Goal: Task Accomplishment & Management: Use online tool/utility

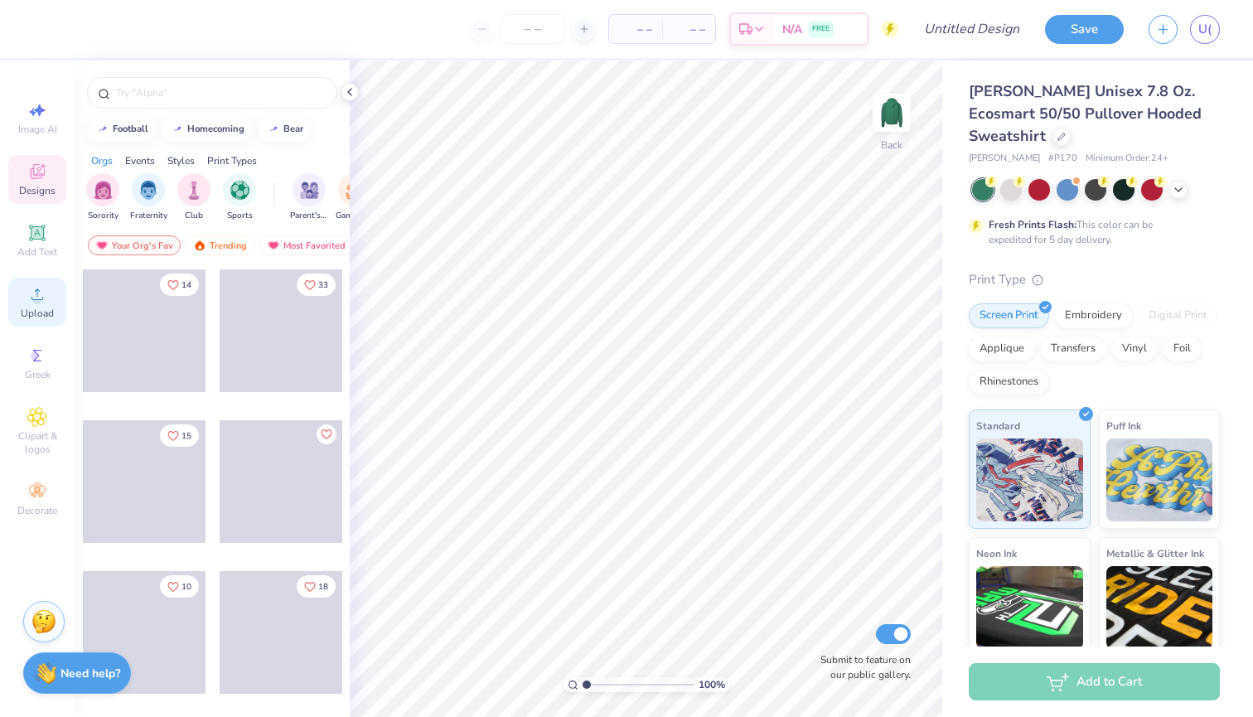
click at [40, 287] on icon at bounding box center [37, 294] width 20 height 20
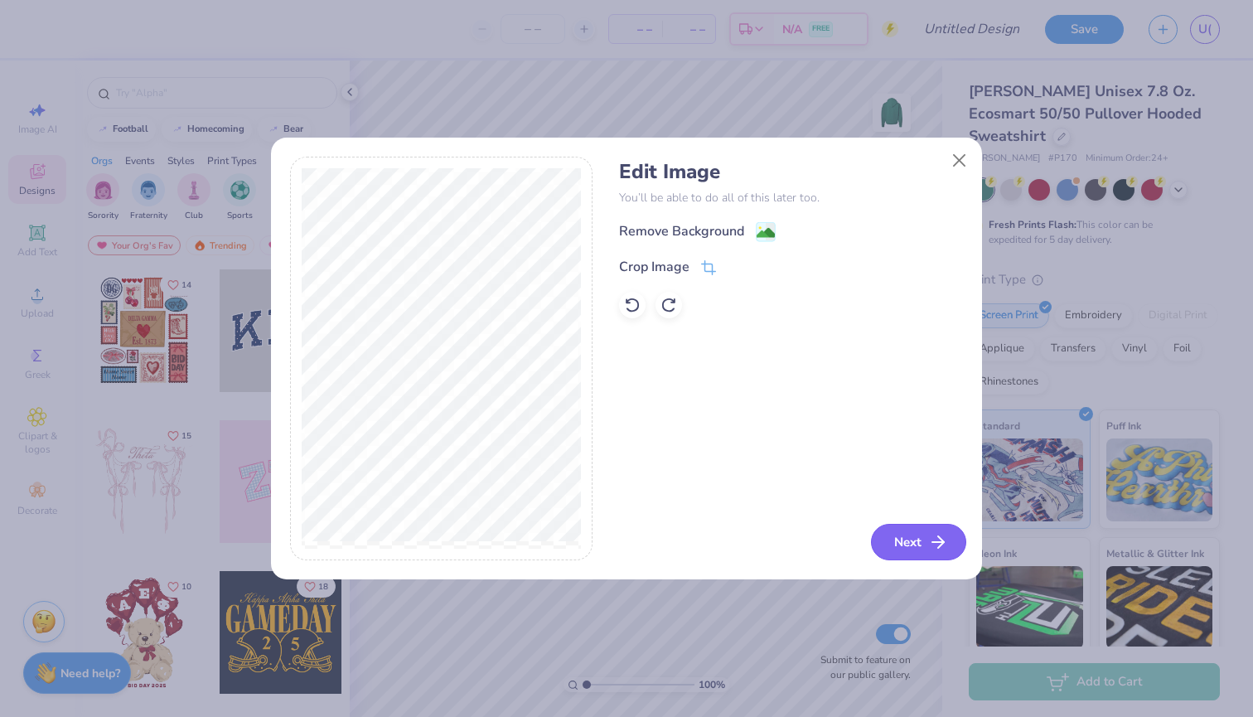
click at [922, 544] on button "Next" at bounding box center [918, 542] width 95 height 36
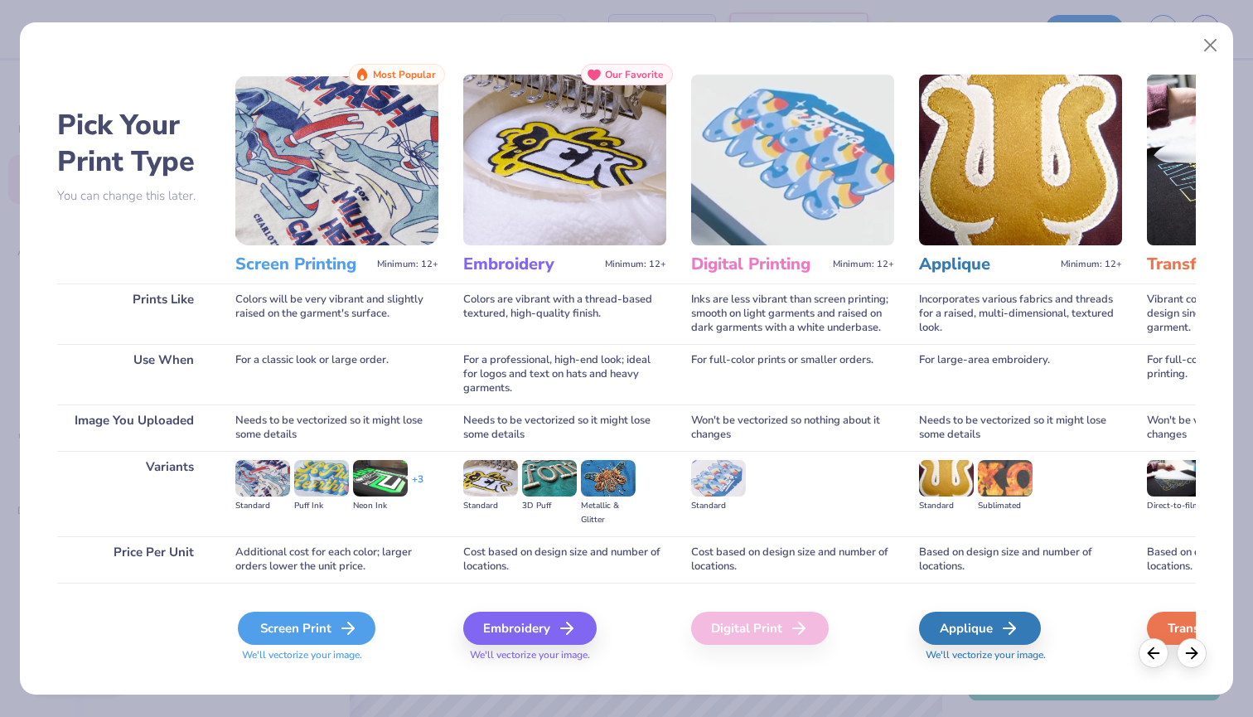
click at [294, 625] on div "Screen Print" at bounding box center [307, 627] width 138 height 33
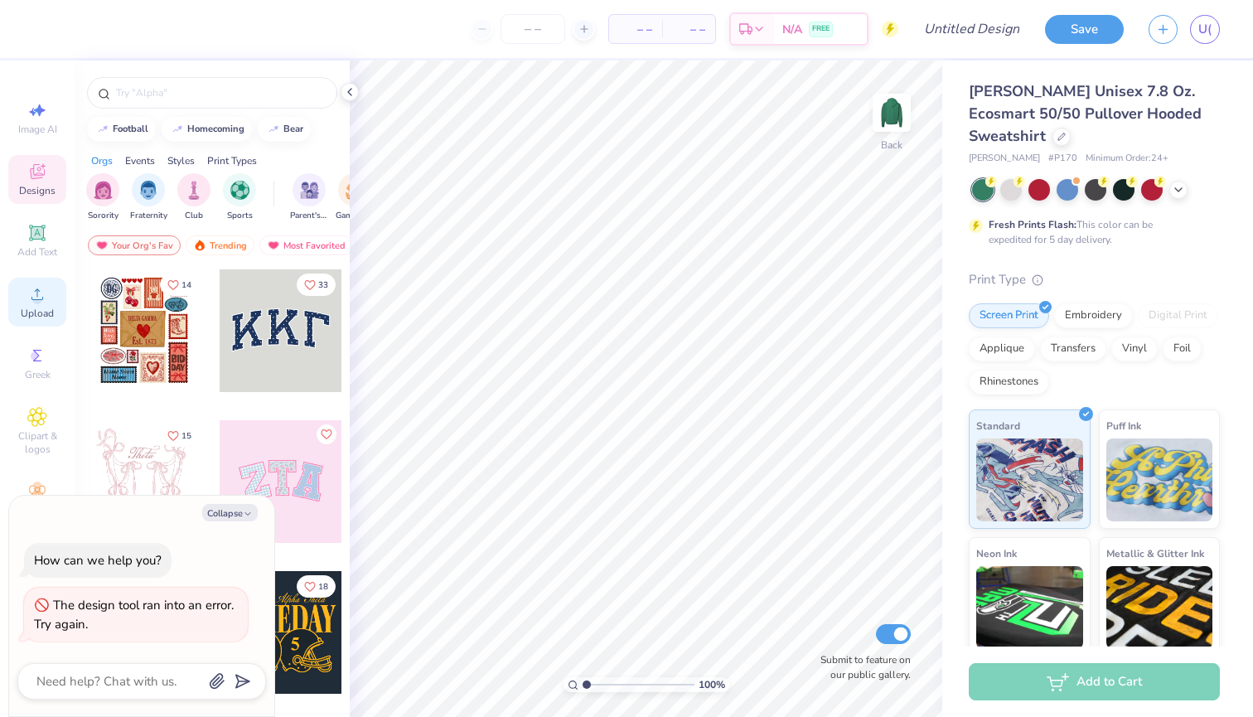
click at [47, 308] on span "Upload" at bounding box center [37, 312] width 33 height 13
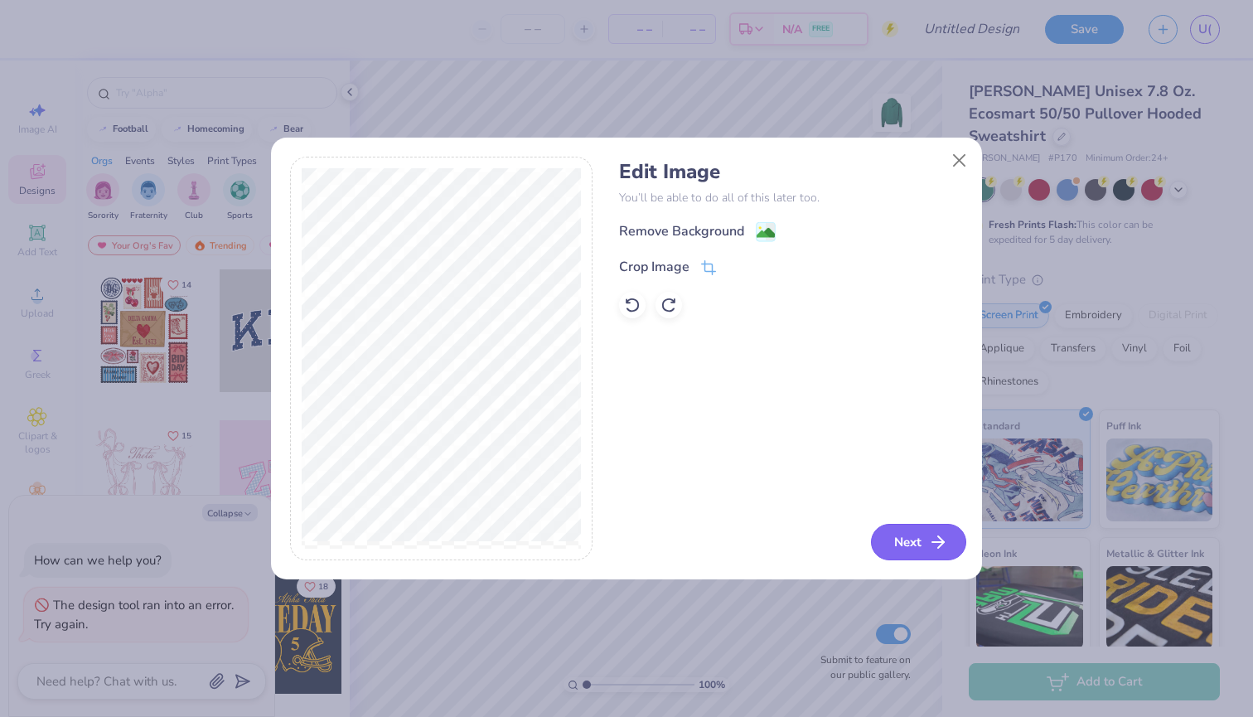
click at [926, 543] on button "Next" at bounding box center [918, 542] width 95 height 36
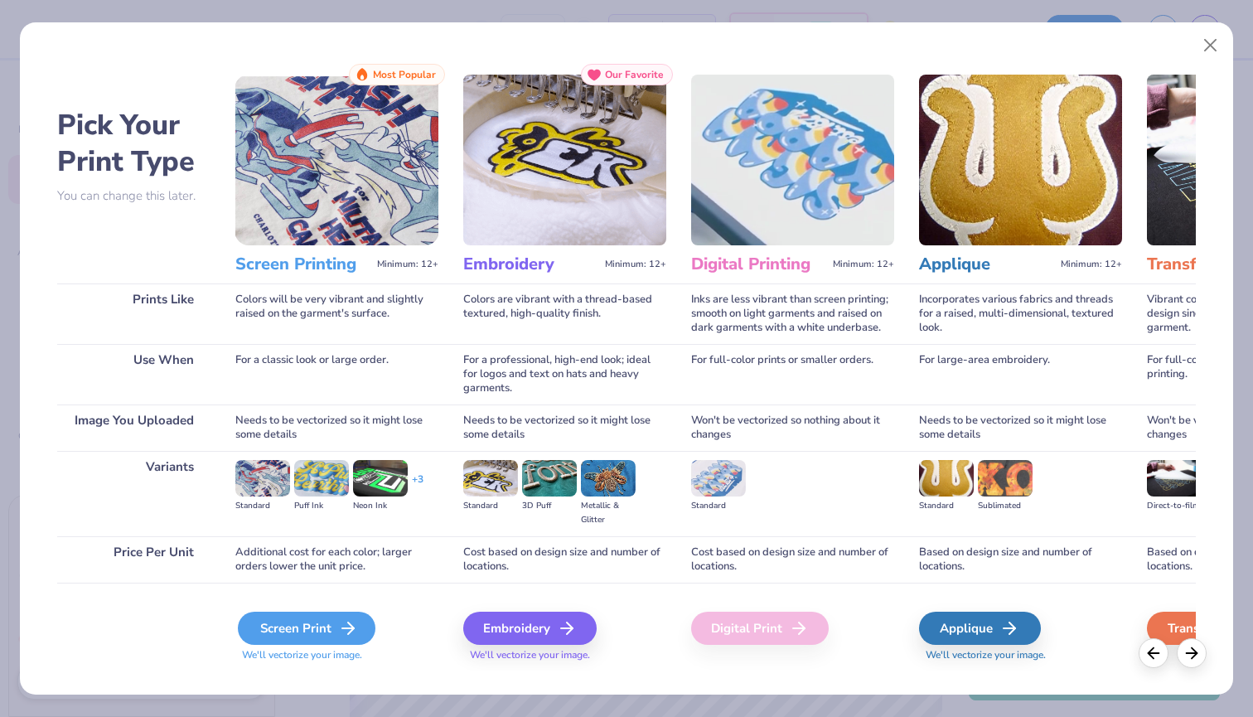
click at [287, 626] on div "Screen Print" at bounding box center [307, 627] width 138 height 33
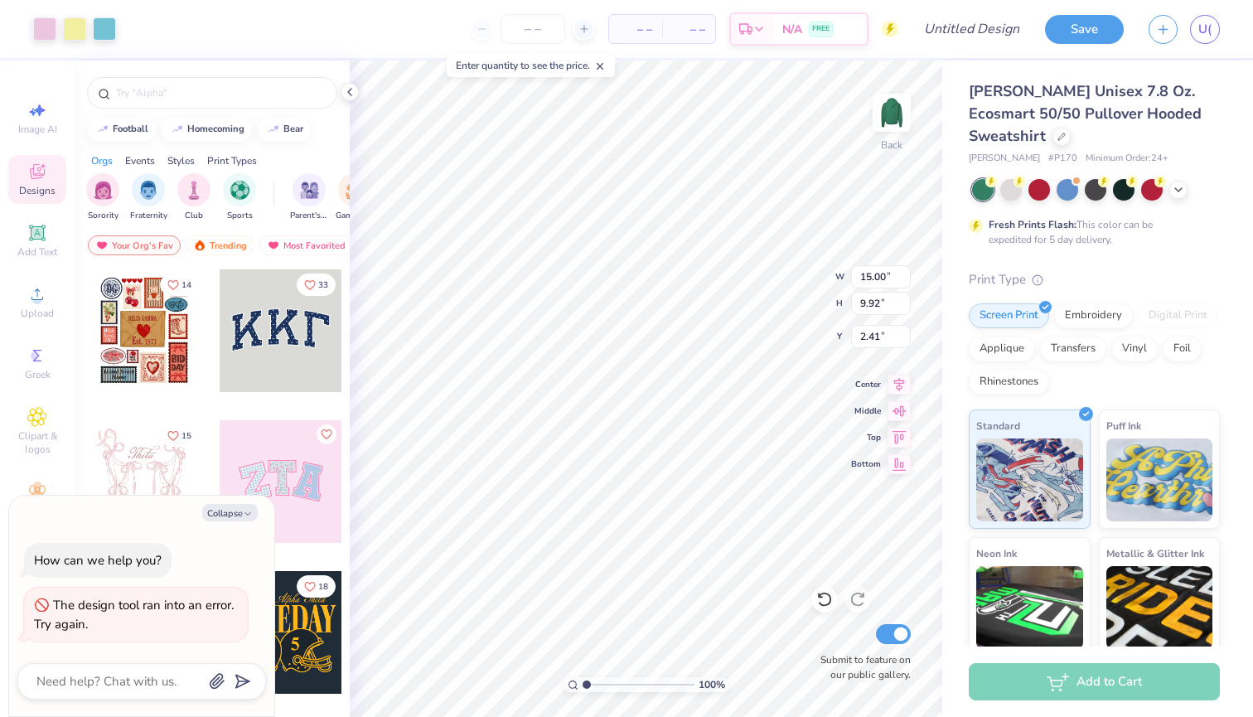
type textarea "x"
type input "7.12"
type input "4.71"
type textarea "x"
type input "3.30"
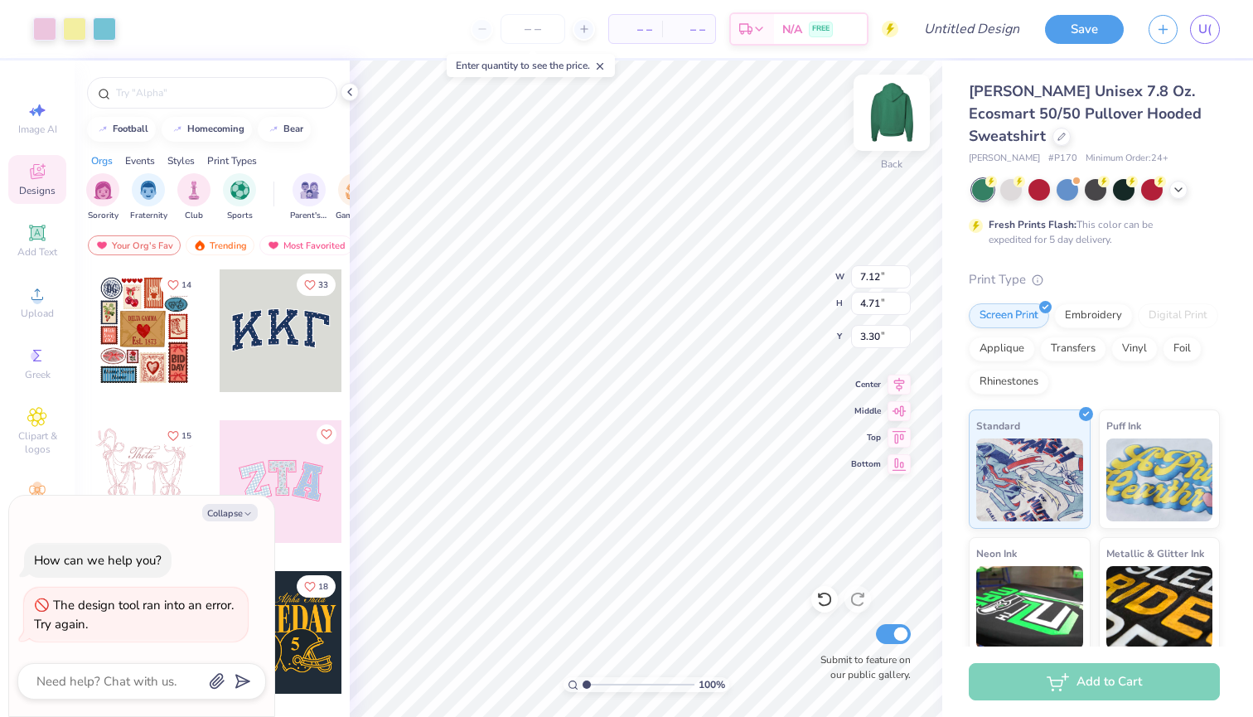
click at [901, 104] on img at bounding box center [891, 113] width 66 height 66
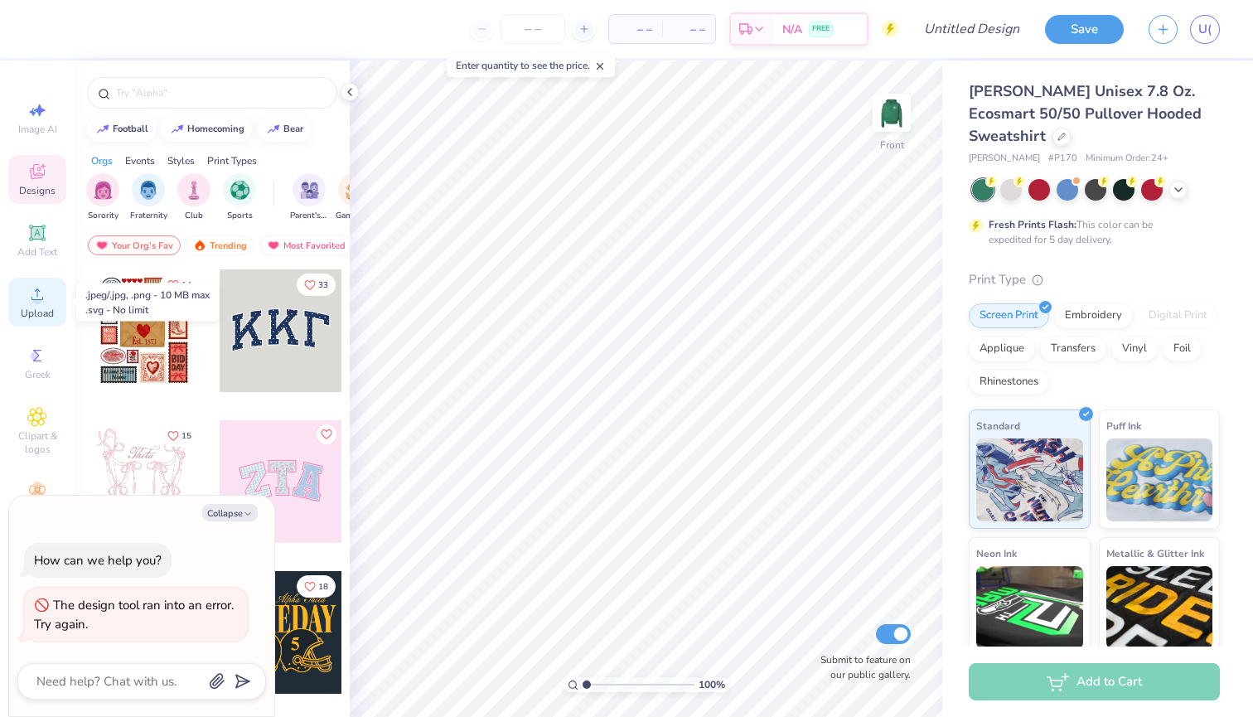
click at [23, 306] on span "Upload" at bounding box center [37, 312] width 33 height 13
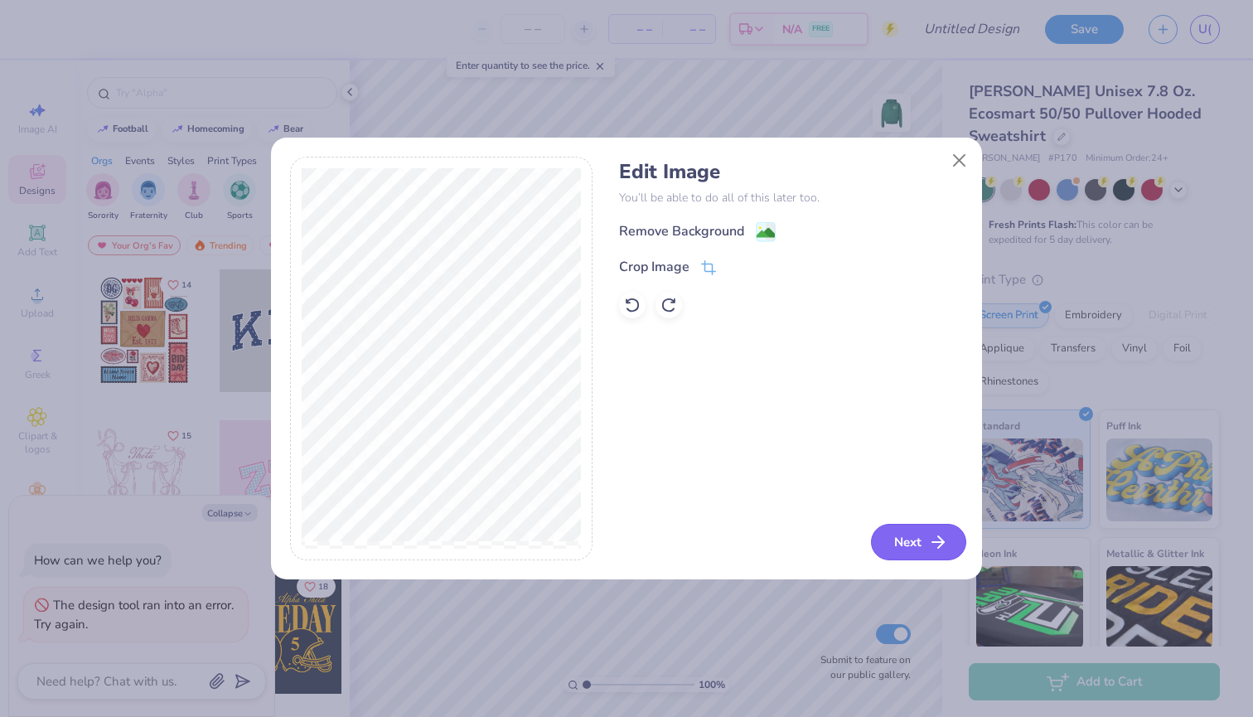
click at [917, 535] on button "Next" at bounding box center [918, 542] width 95 height 36
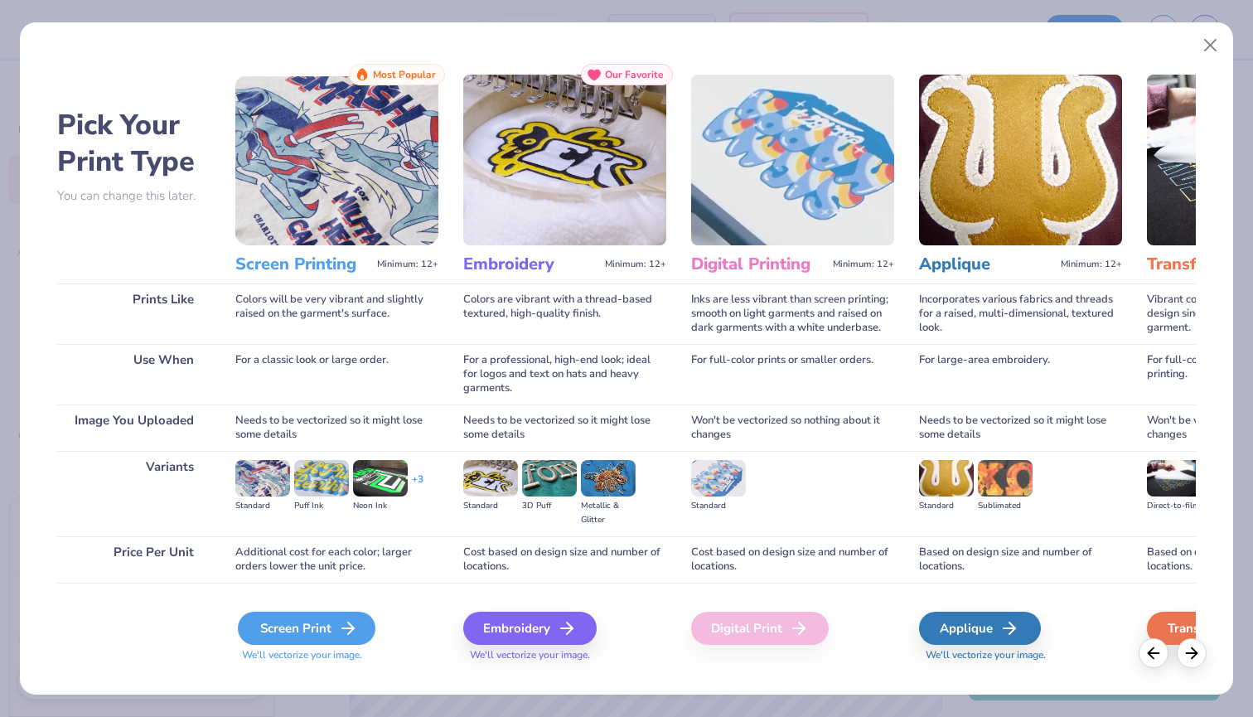
click at [270, 633] on div "Screen Print" at bounding box center [307, 627] width 138 height 33
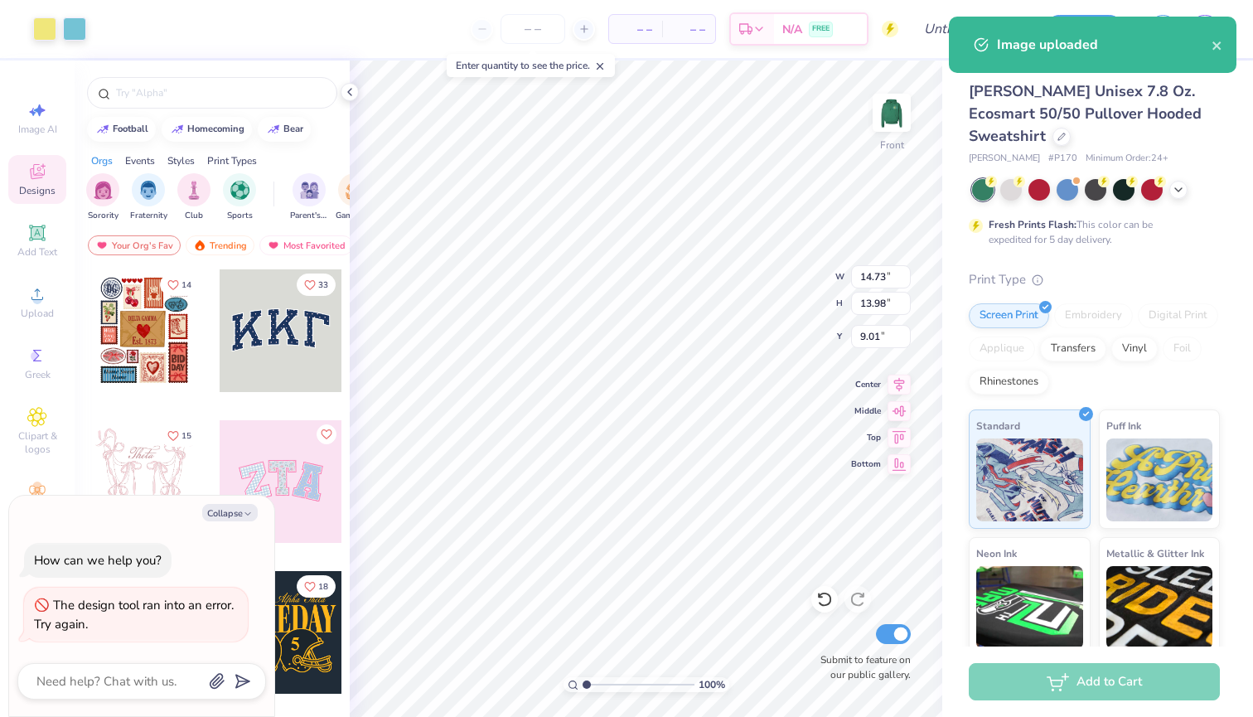
type textarea "x"
type input "6.00"
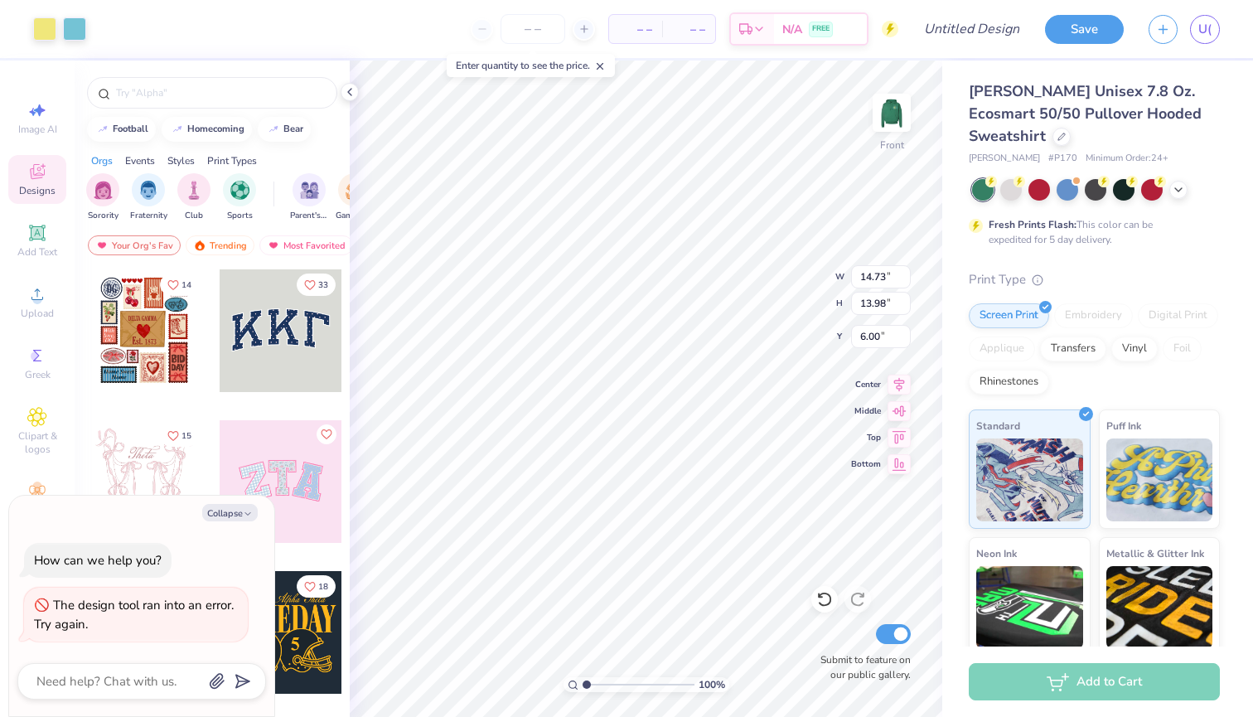
type textarea "x"
click at [974, 22] on input "Design Title" at bounding box center [991, 28] width 81 height 33
type input "S"
type textarea "x"
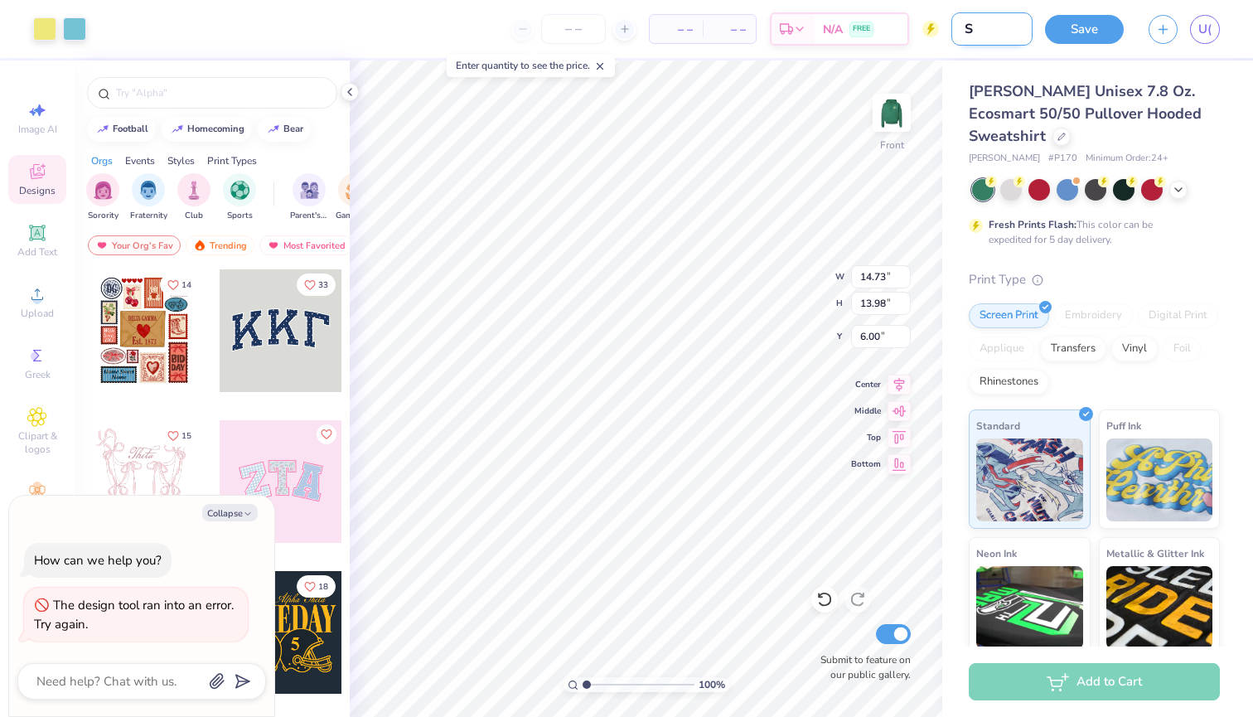
type input "Sw"
type textarea "x"
type input "Swe"
type textarea "x"
type input "Swea"
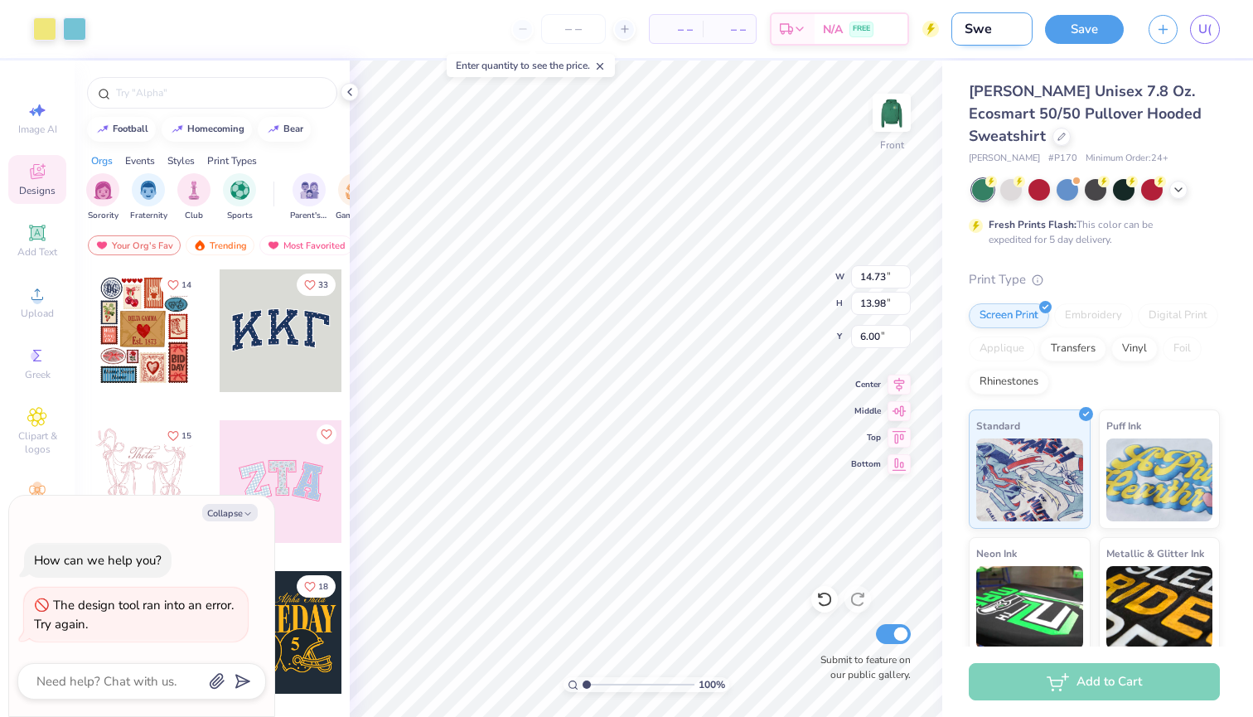
type textarea "x"
type input "Sweat"
type textarea "x"
type input "Sweats"
type textarea "x"
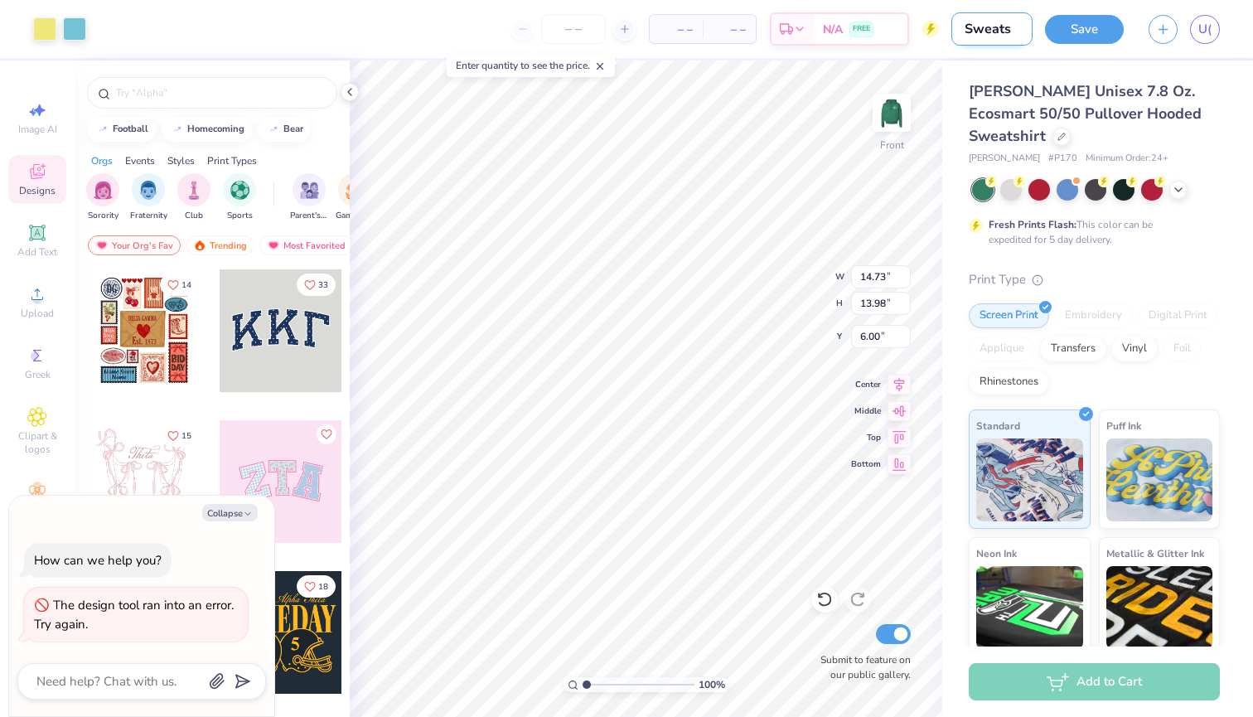
type input "Sweatsh"
type textarea "x"
type input "Sweatshi"
type textarea "x"
type input "Sweatshir"
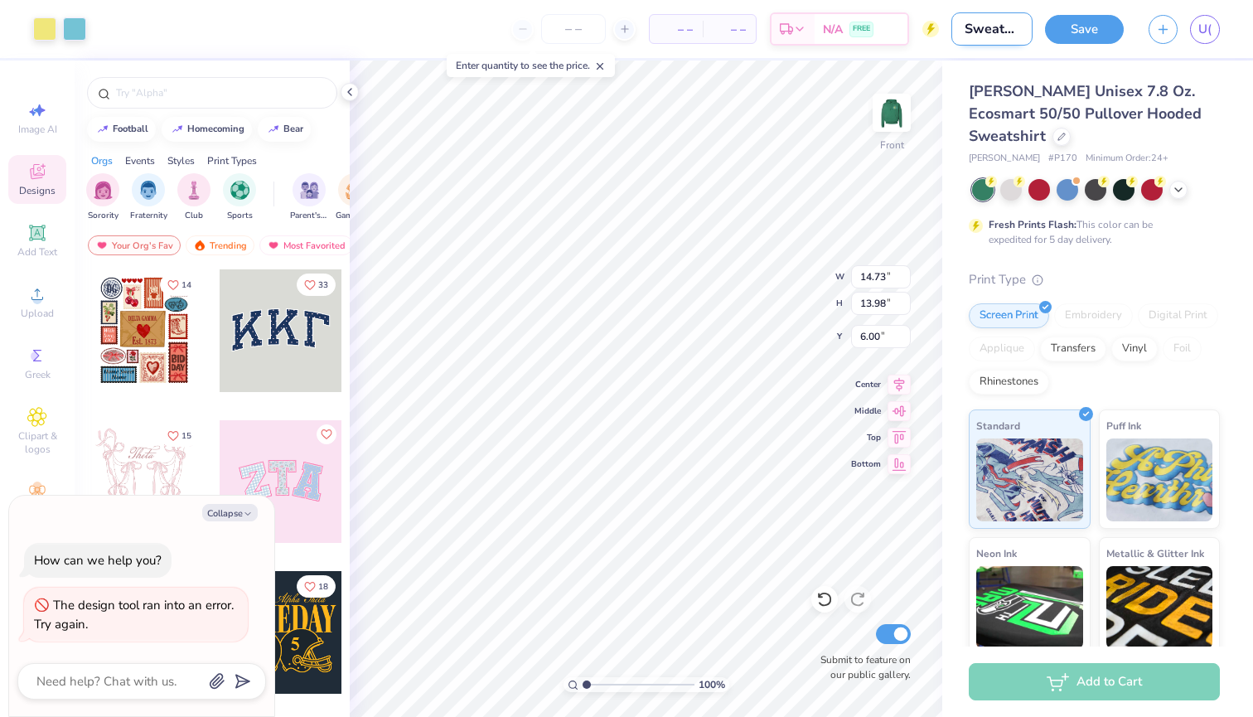
type textarea "x"
type input "Sweatshirt"
type textarea "x"
type input "Sweatshirt"
type textarea "x"
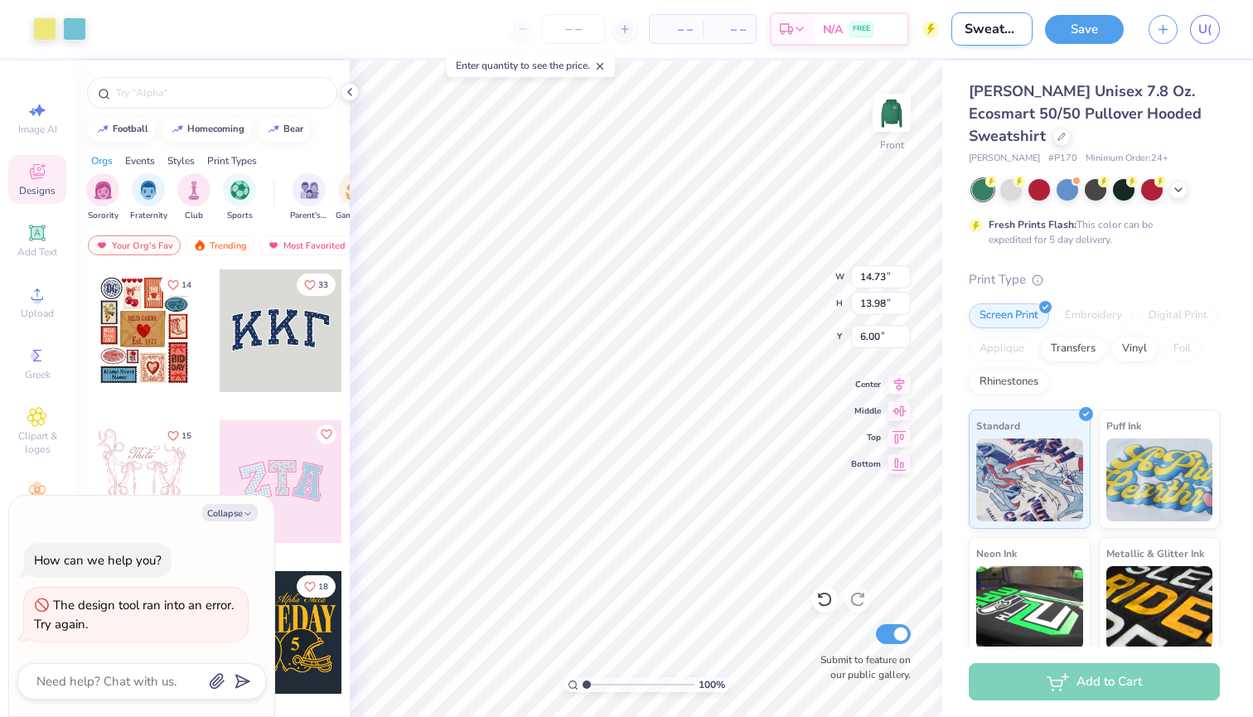
type input "Sweatshirt D"
type textarea "x"
type input "Sweatshirt De"
type textarea "x"
type input "Sweatshirt Des"
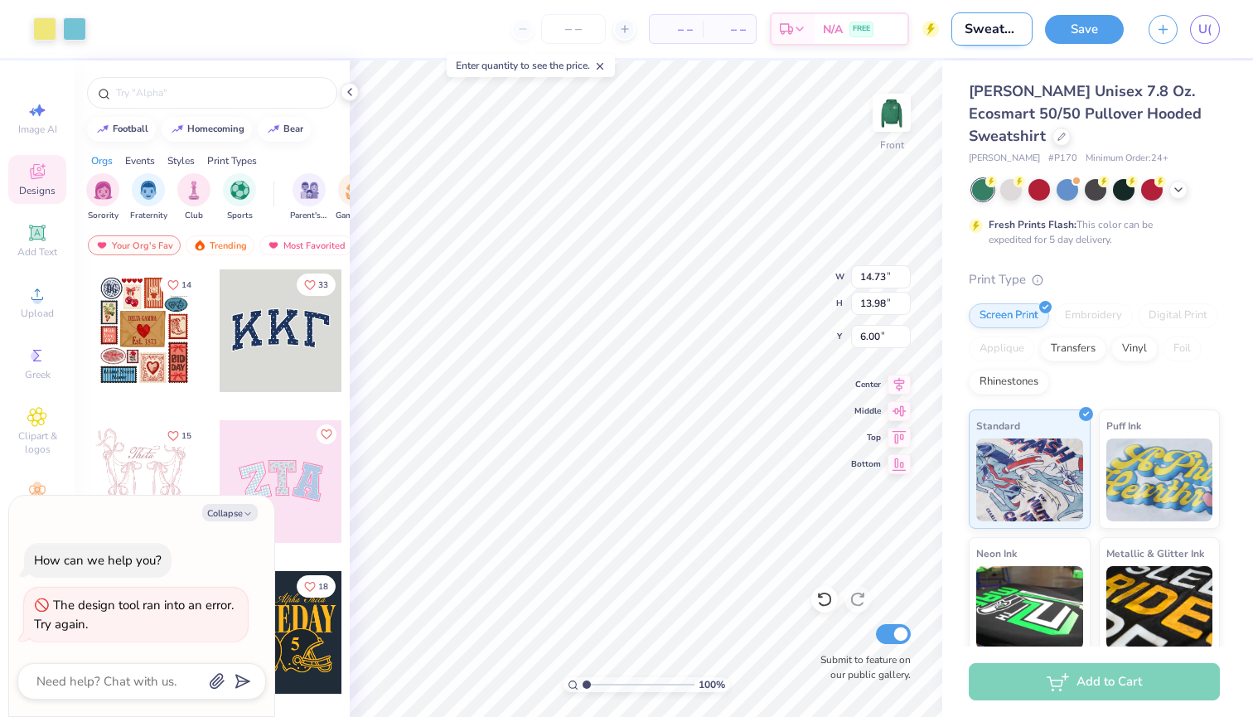
type textarea "x"
type input "Sweatshirt Desi"
type textarea "x"
type input "Sweatshirt Desig"
type textarea "x"
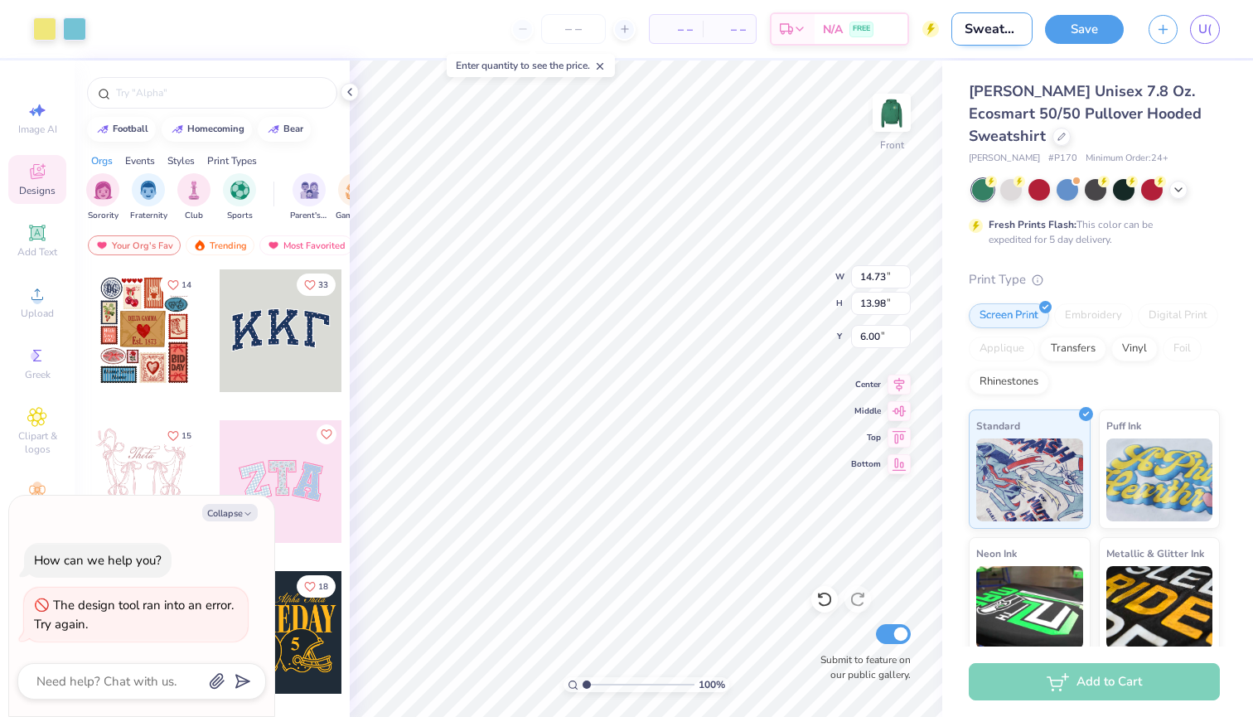
type input "Sweatshirt Design"
type textarea "x"
type input "Sweatshirt Design"
click at [1060, 27] on button "Save" at bounding box center [1084, 26] width 79 height 29
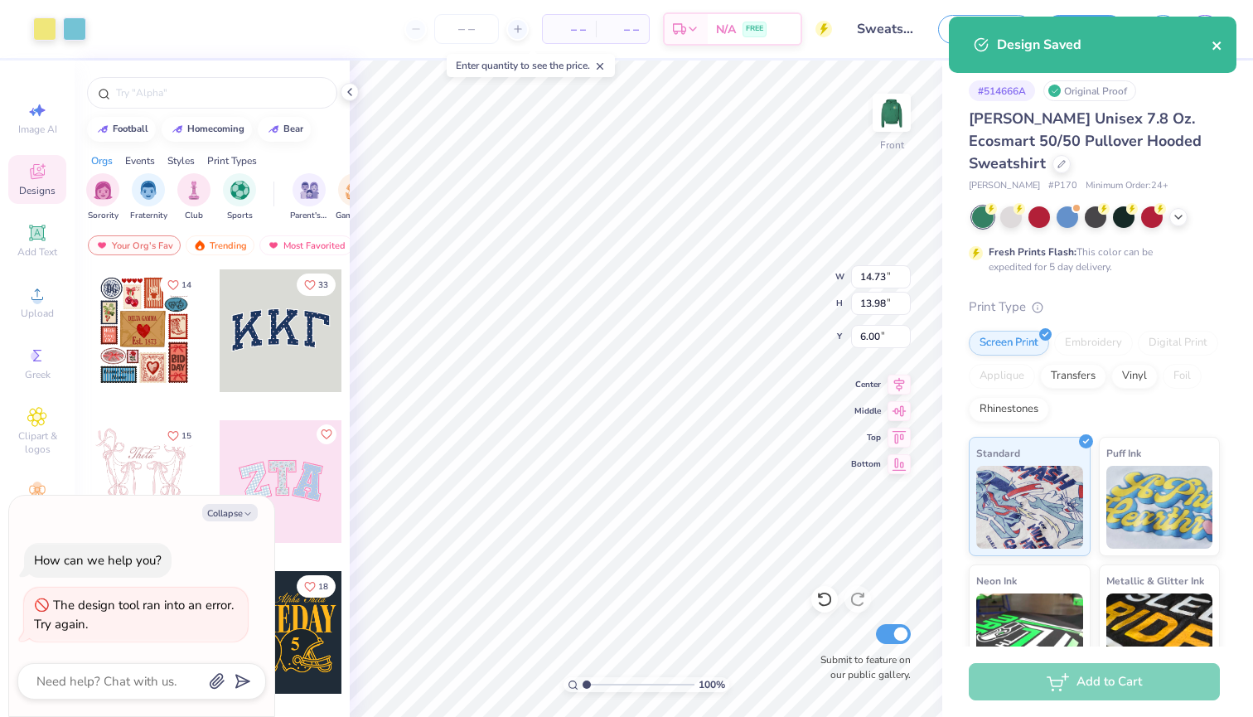
click at [1219, 50] on icon "close" at bounding box center [1216, 45] width 8 height 8
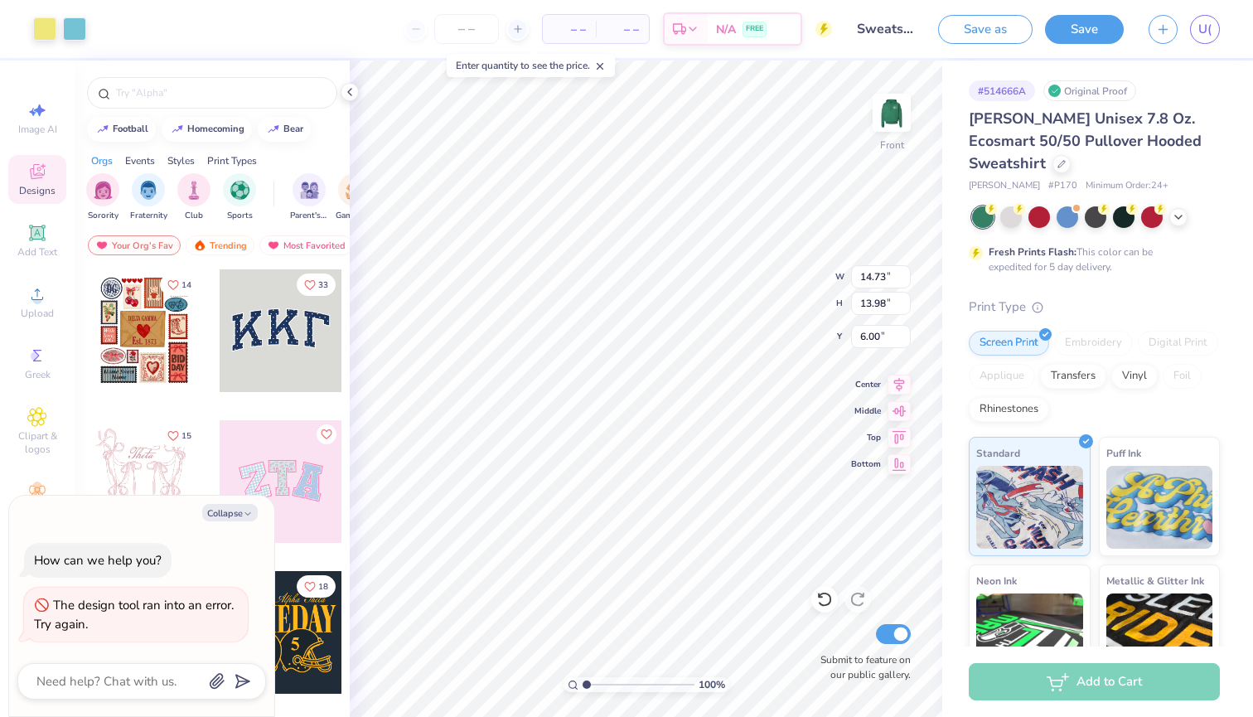
click at [997, 20] on div "Design Saved" at bounding box center [1092, 16] width 294 height 7
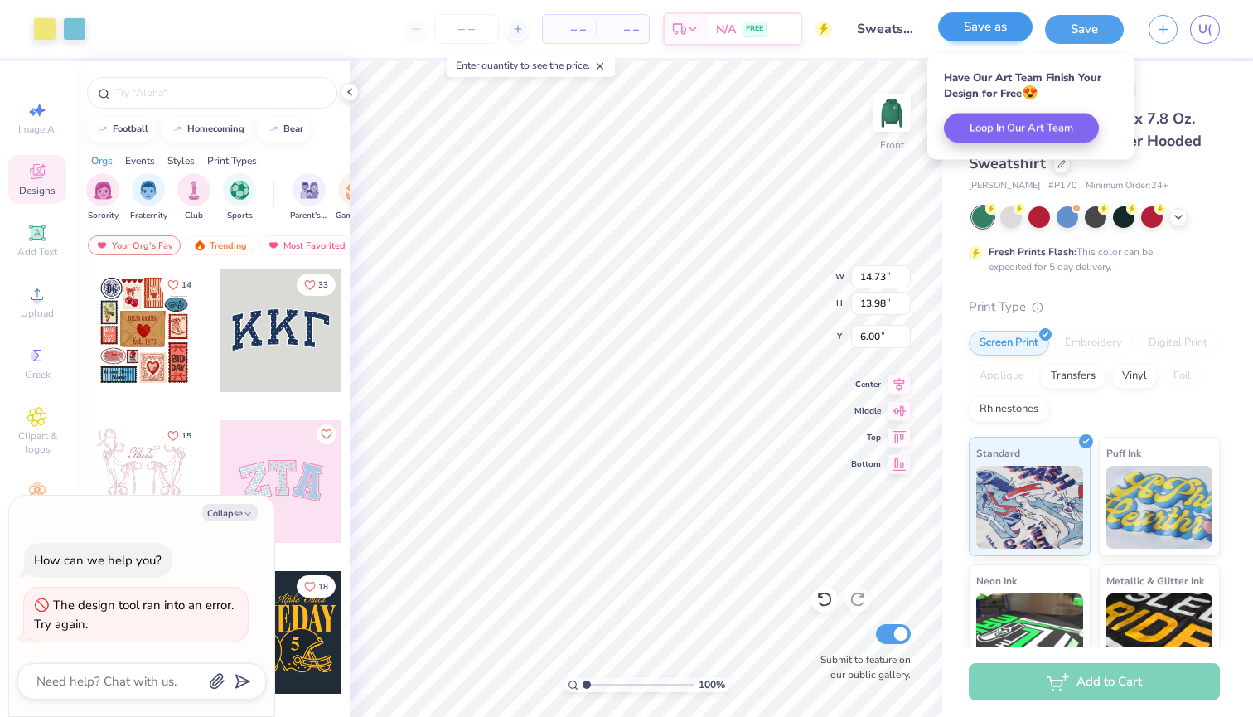
click at [985, 30] on button "Save as" at bounding box center [985, 26] width 94 height 29
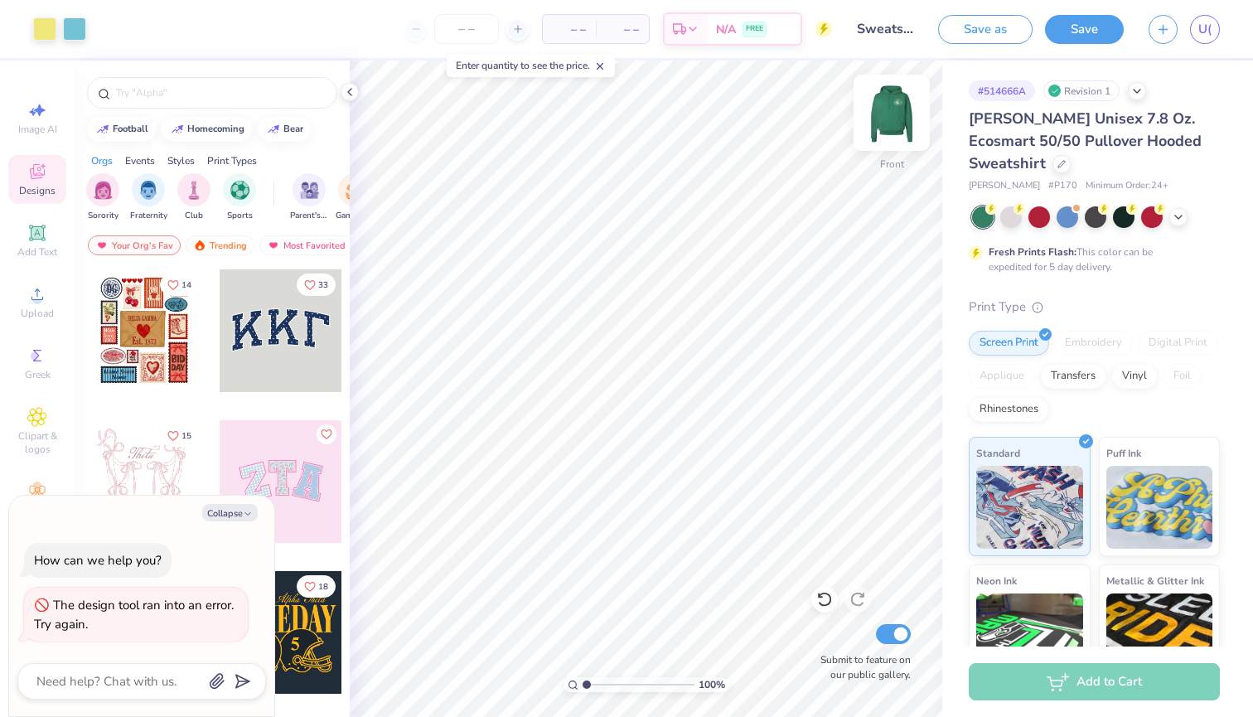
click at [891, 119] on img at bounding box center [891, 113] width 66 height 66
type textarea "x"
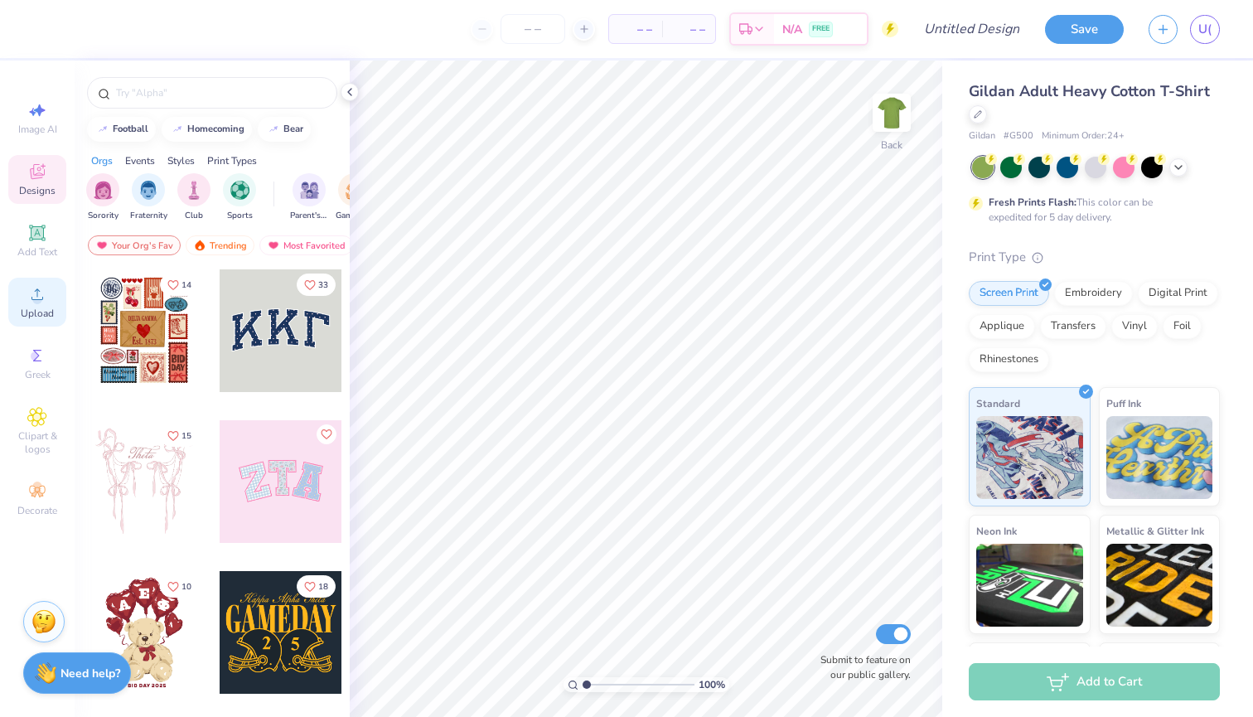
click at [50, 292] on div "Upload" at bounding box center [37, 302] width 58 height 49
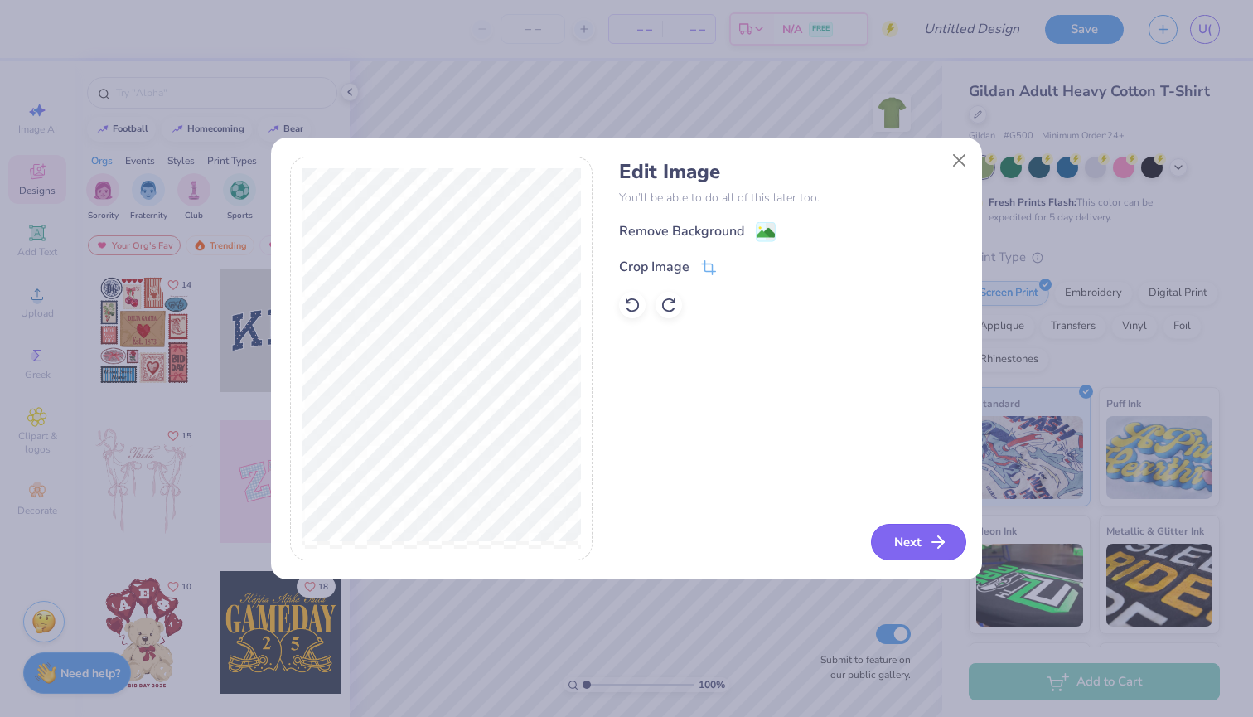
click at [929, 542] on icon "button" at bounding box center [938, 542] width 20 height 20
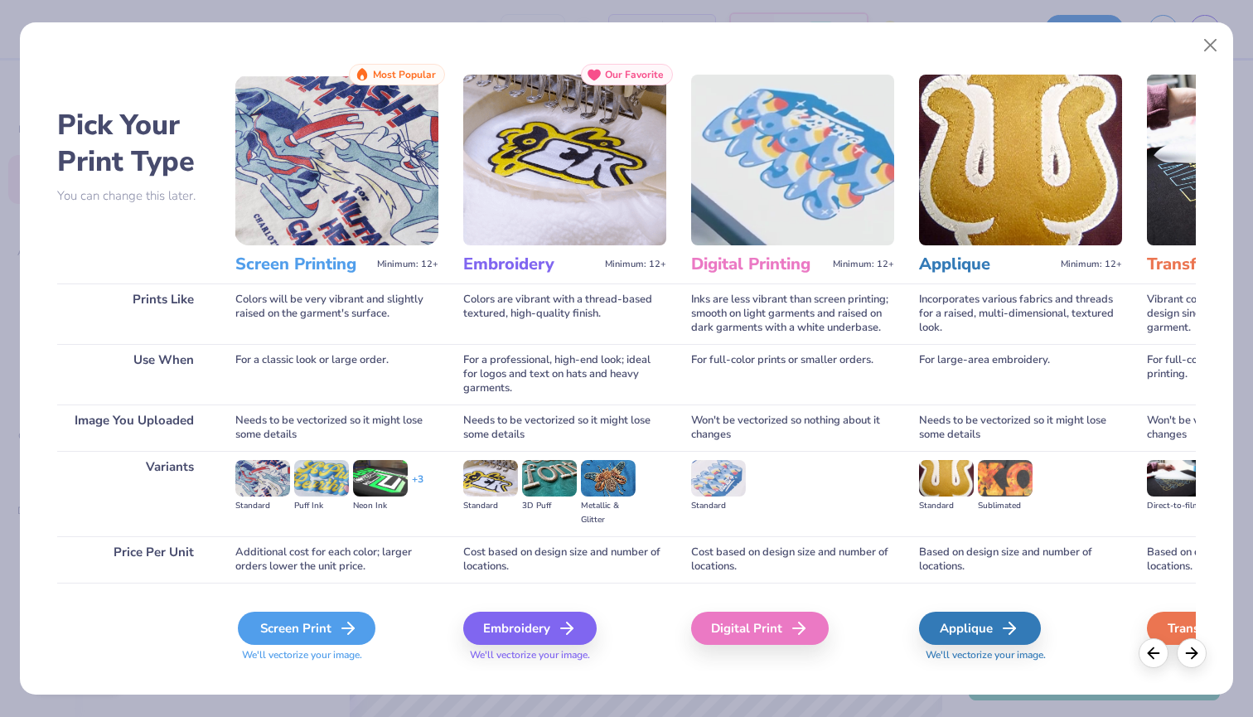
click at [290, 621] on div "Screen Print" at bounding box center [307, 627] width 138 height 33
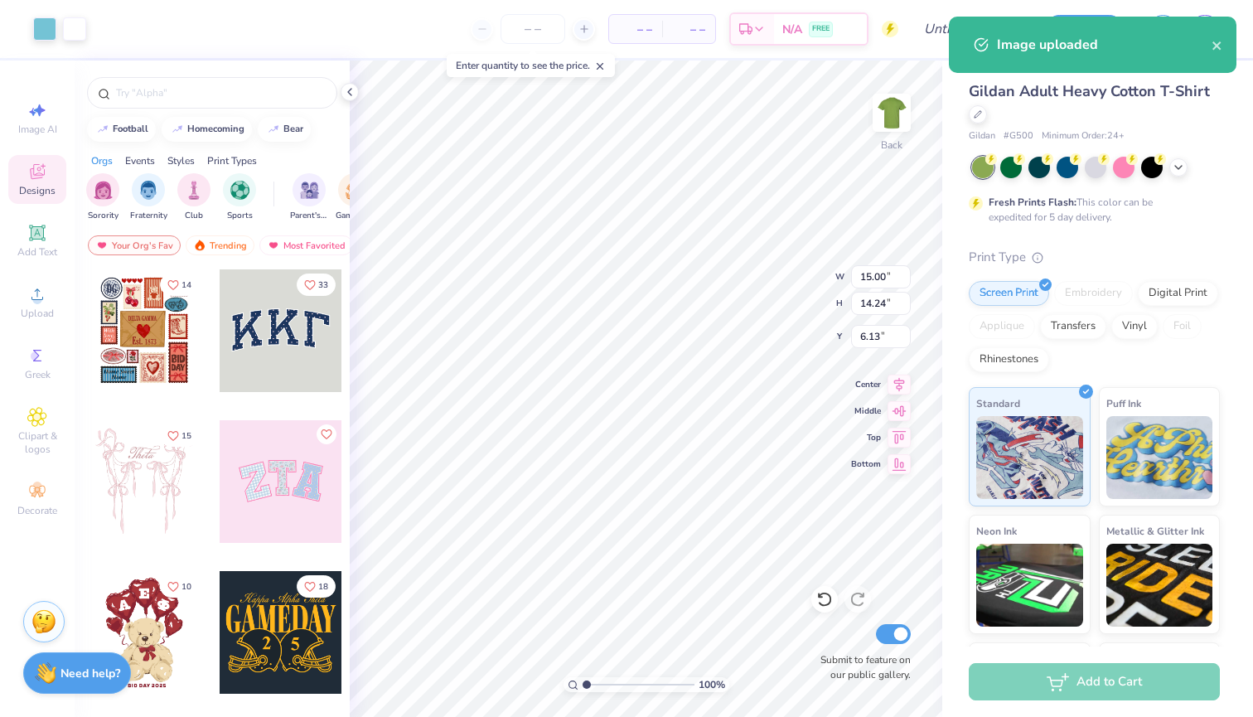
type input "3.00"
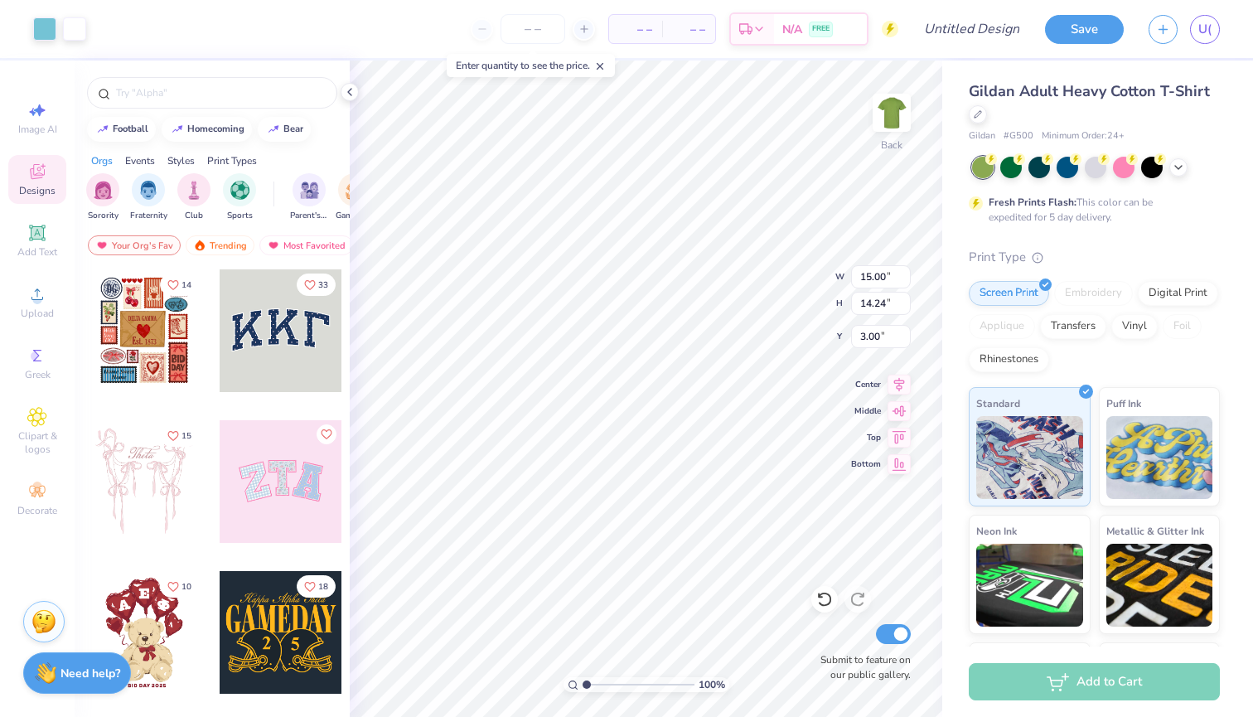
type input "13.02"
type input "12.36"
click at [881, 111] on img at bounding box center [891, 113] width 66 height 66
click at [43, 177] on icon at bounding box center [37, 172] width 20 height 20
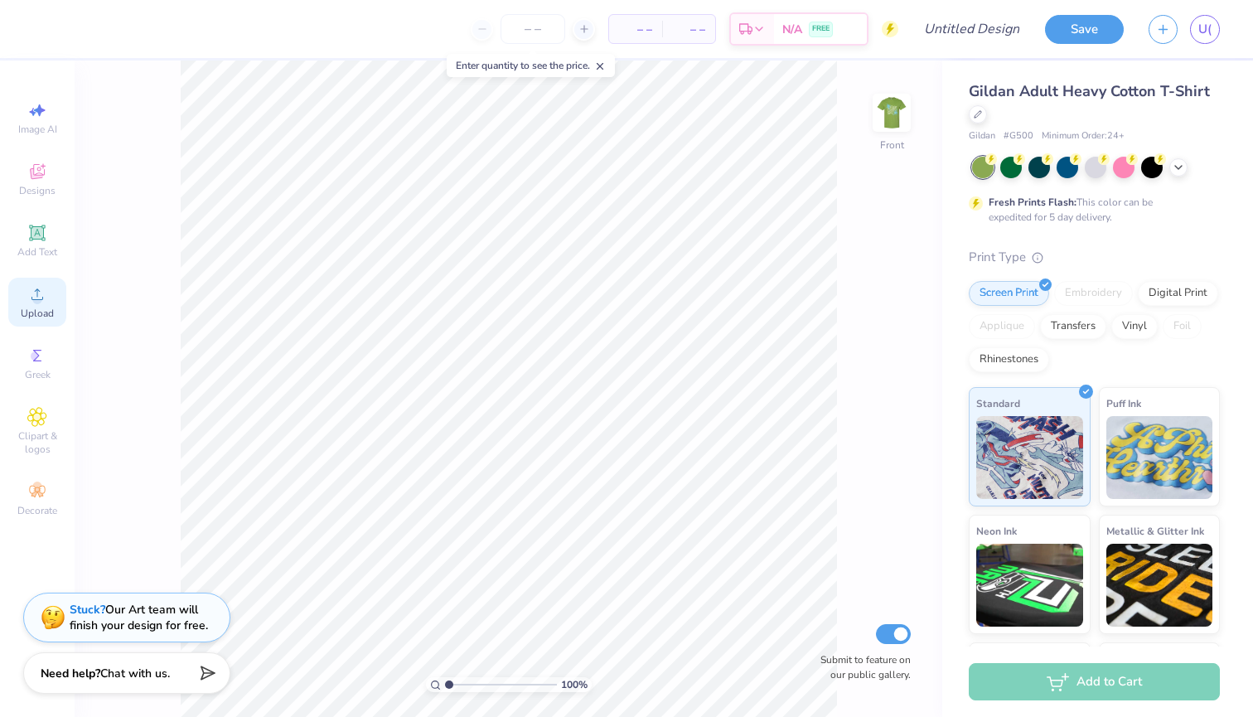
click at [36, 311] on span "Upload" at bounding box center [37, 312] width 33 height 13
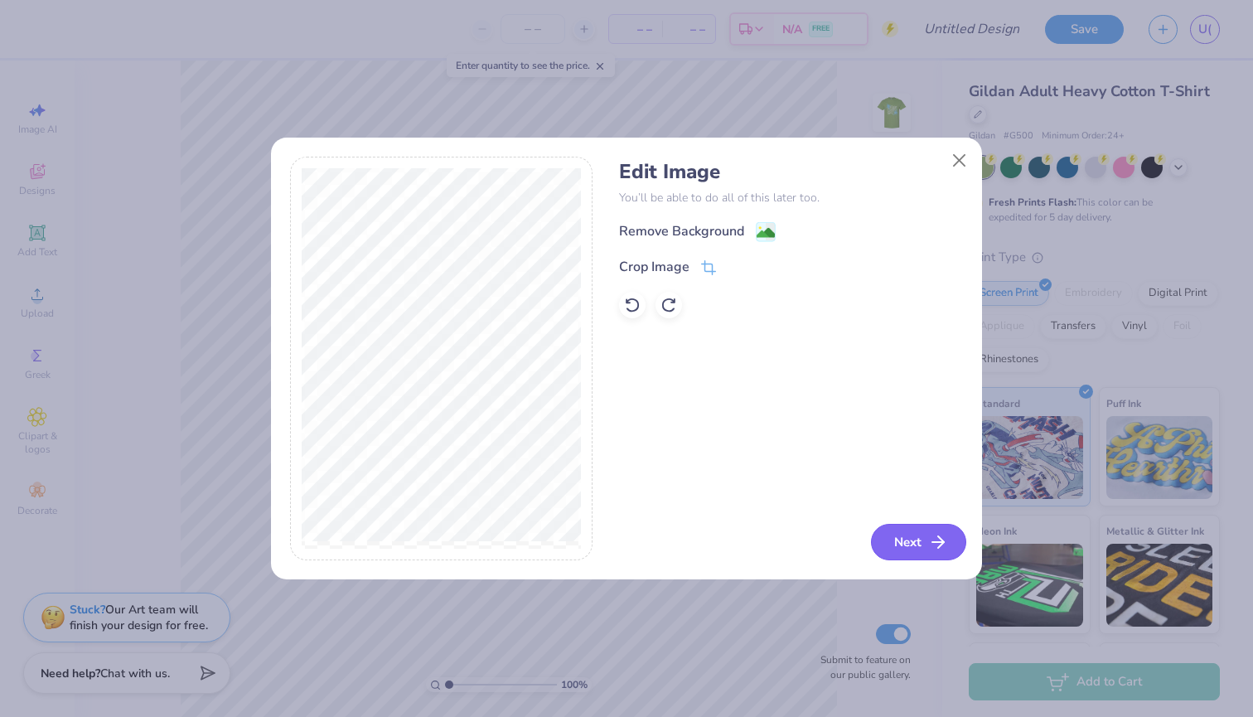
click at [915, 549] on button "Next" at bounding box center [918, 542] width 95 height 36
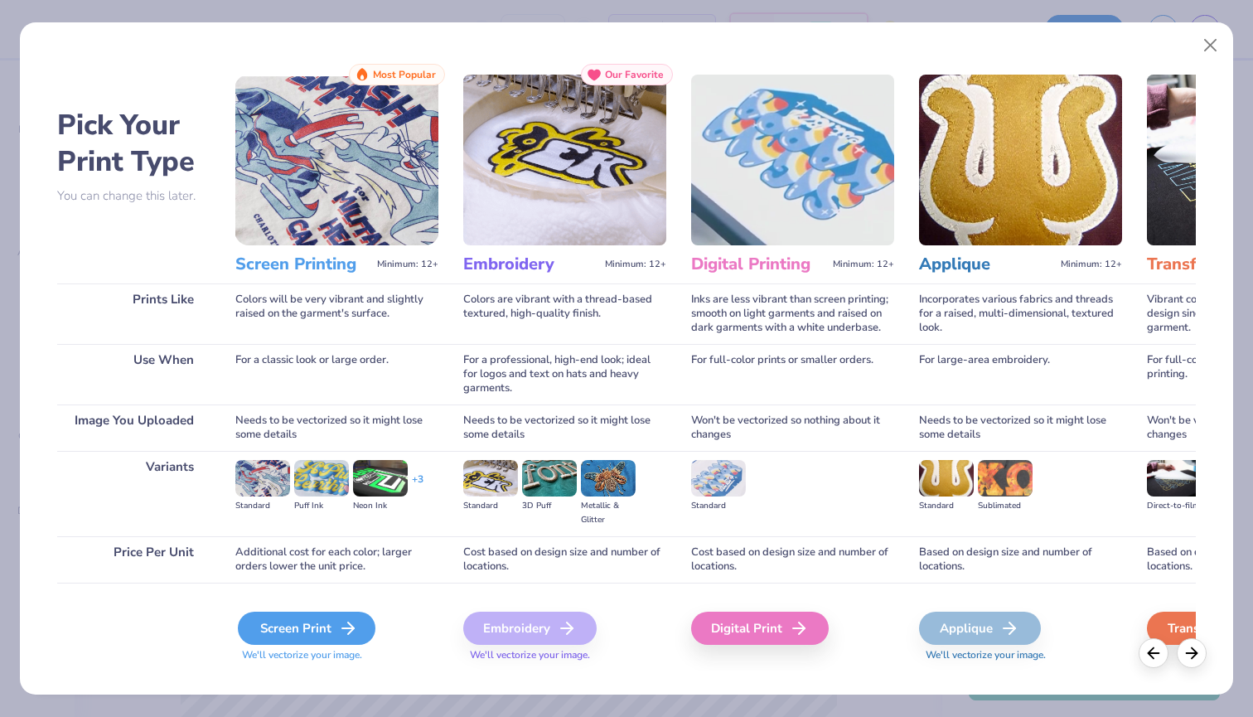
click at [315, 635] on div "Screen Print" at bounding box center [307, 627] width 138 height 33
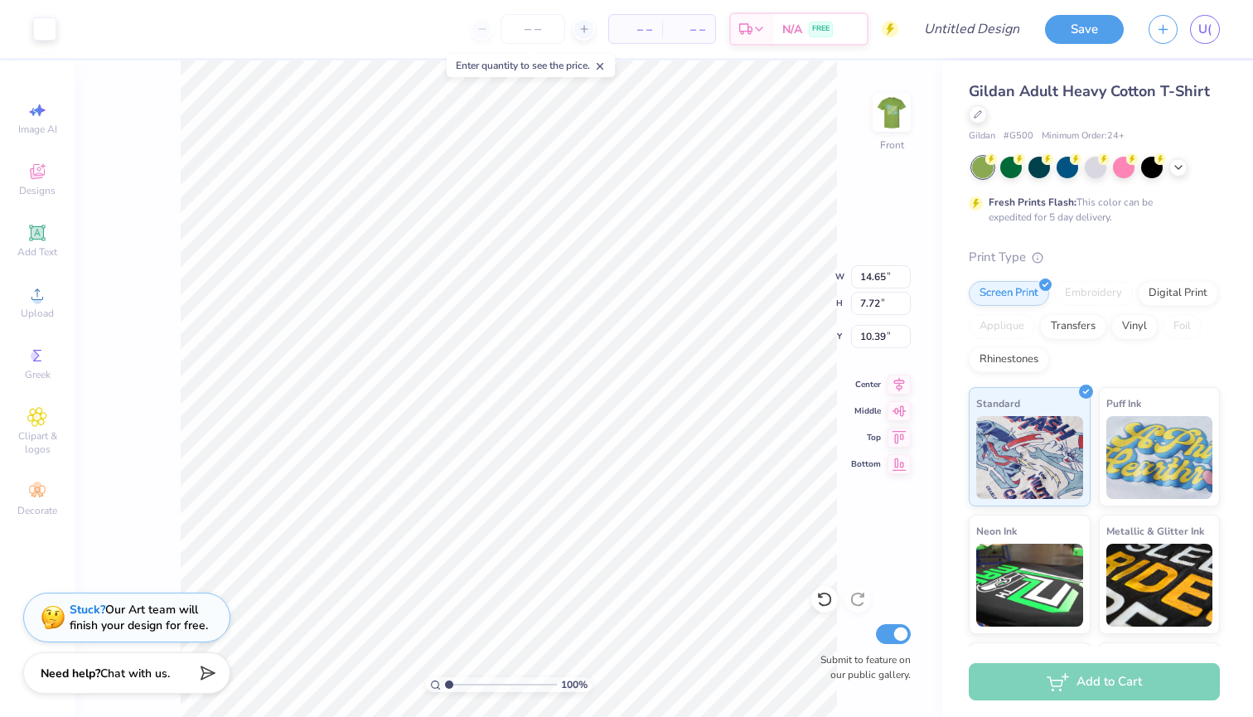
type input "3.00"
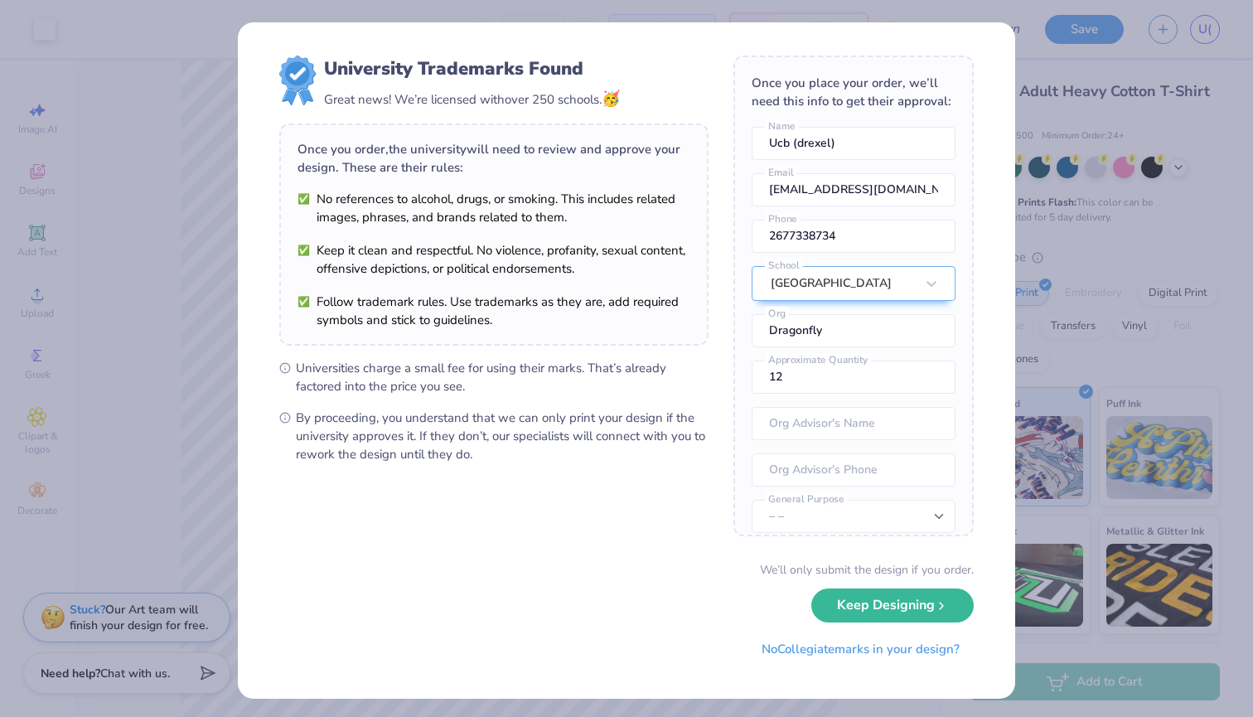
click at [629, 298] on body "Art colors – – Per Item – – Total Est. Delivery N/A FREE Design Title Save U( I…" at bounding box center [626, 358] width 1253 height 717
type input "12.88"
type input "6.79"
click at [875, 608] on button "Keep Designing" at bounding box center [892, 601] width 162 height 34
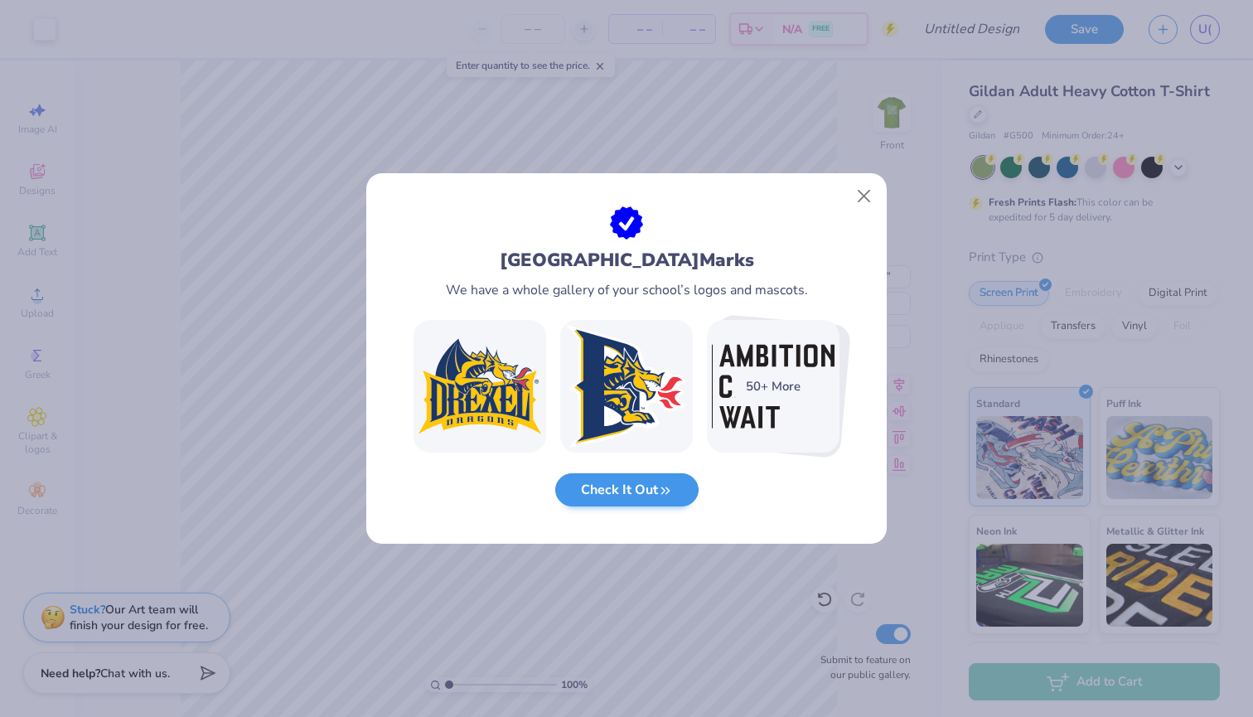
click at [647, 488] on button "Check It Out" at bounding box center [626, 490] width 143 height 34
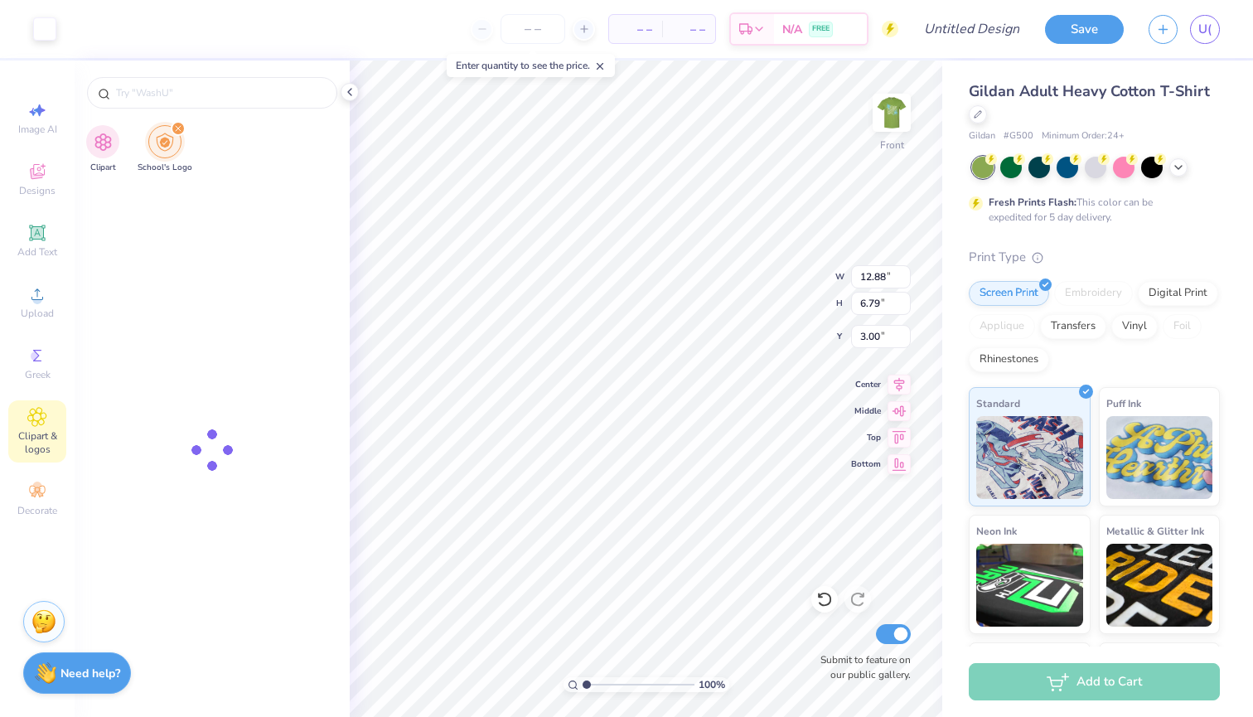
type input "[GEOGRAPHIC_DATA]"
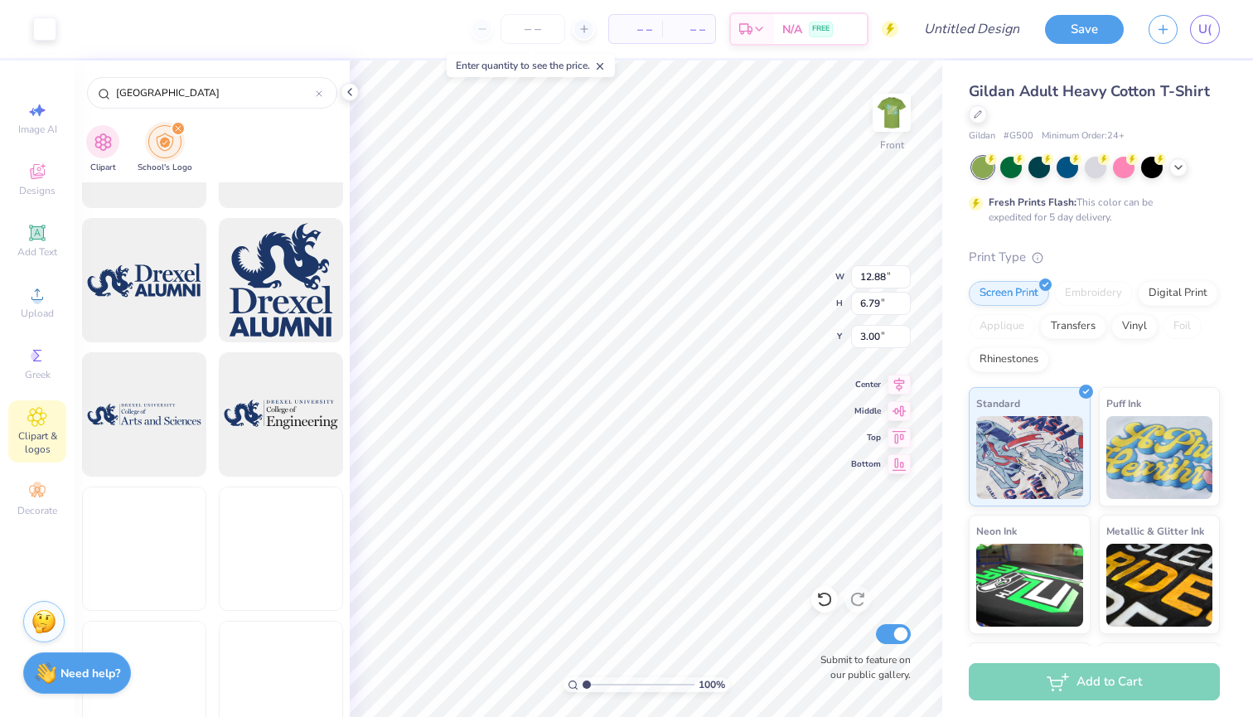
scroll to position [4699, 0]
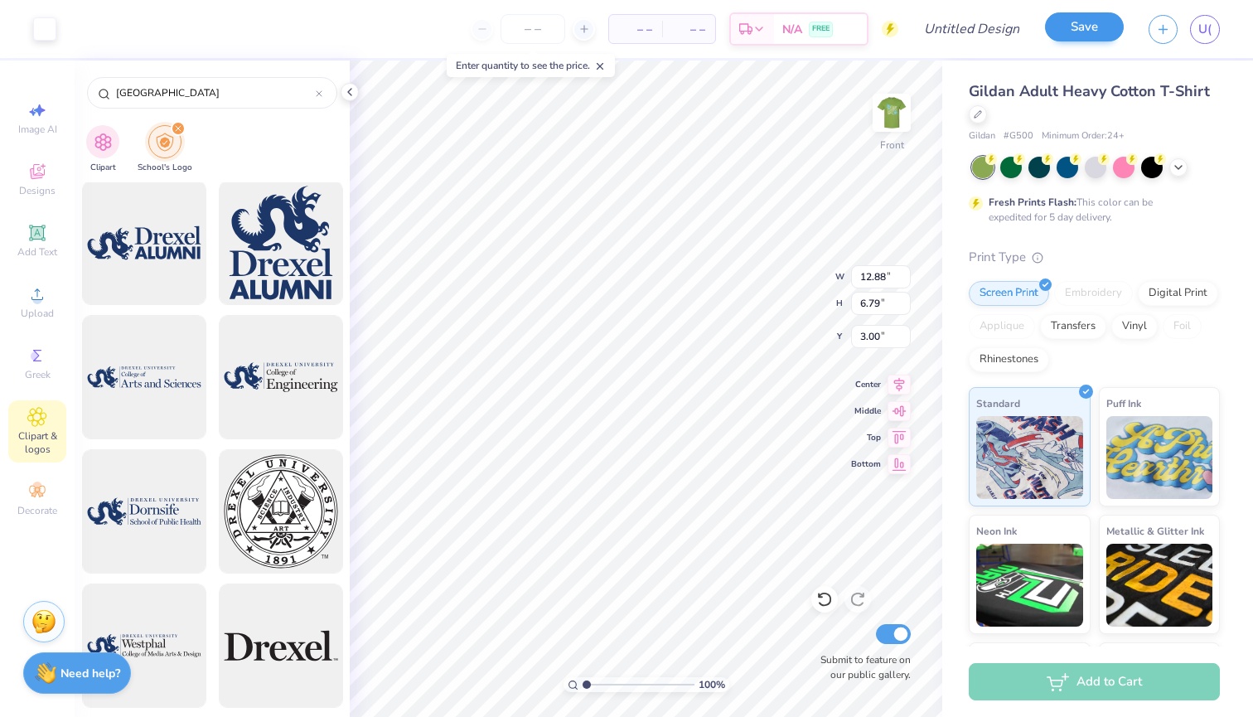
click at [1085, 31] on button "Save" at bounding box center [1084, 26] width 79 height 29
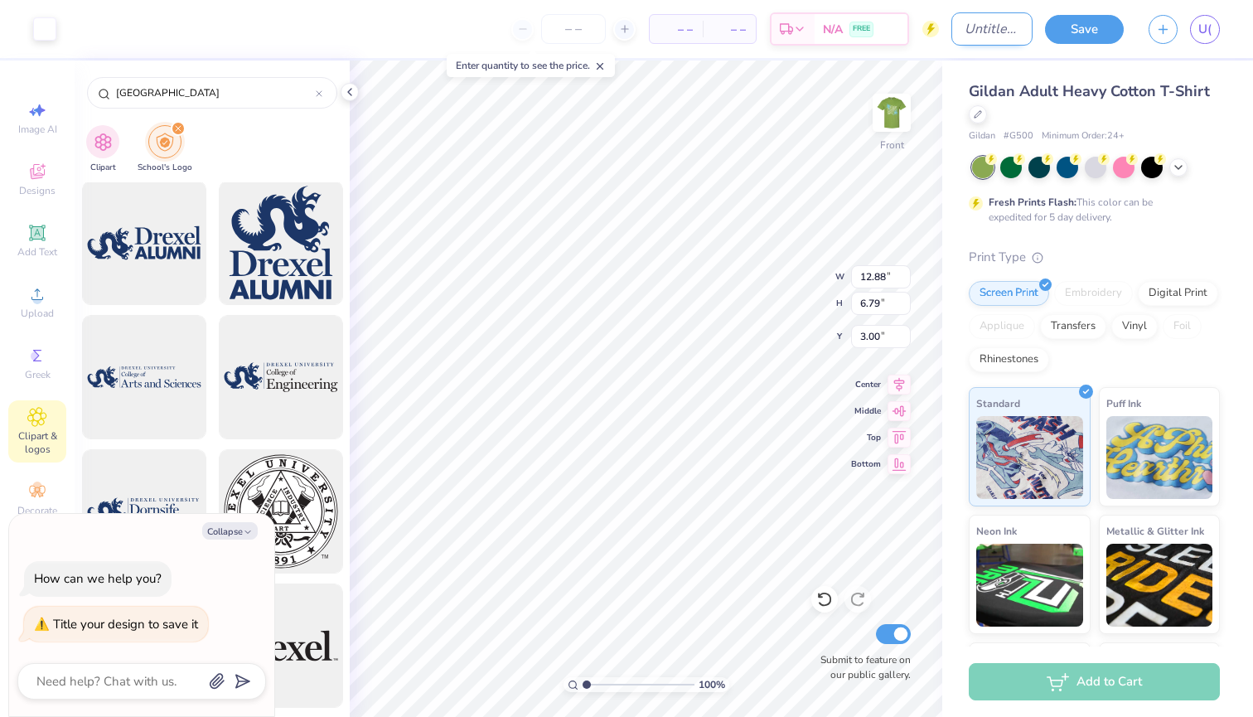
type textarea "x"
click at [971, 28] on input "Design Title" at bounding box center [991, 28] width 81 height 33
type input "T"
type textarea "x"
type input "T-"
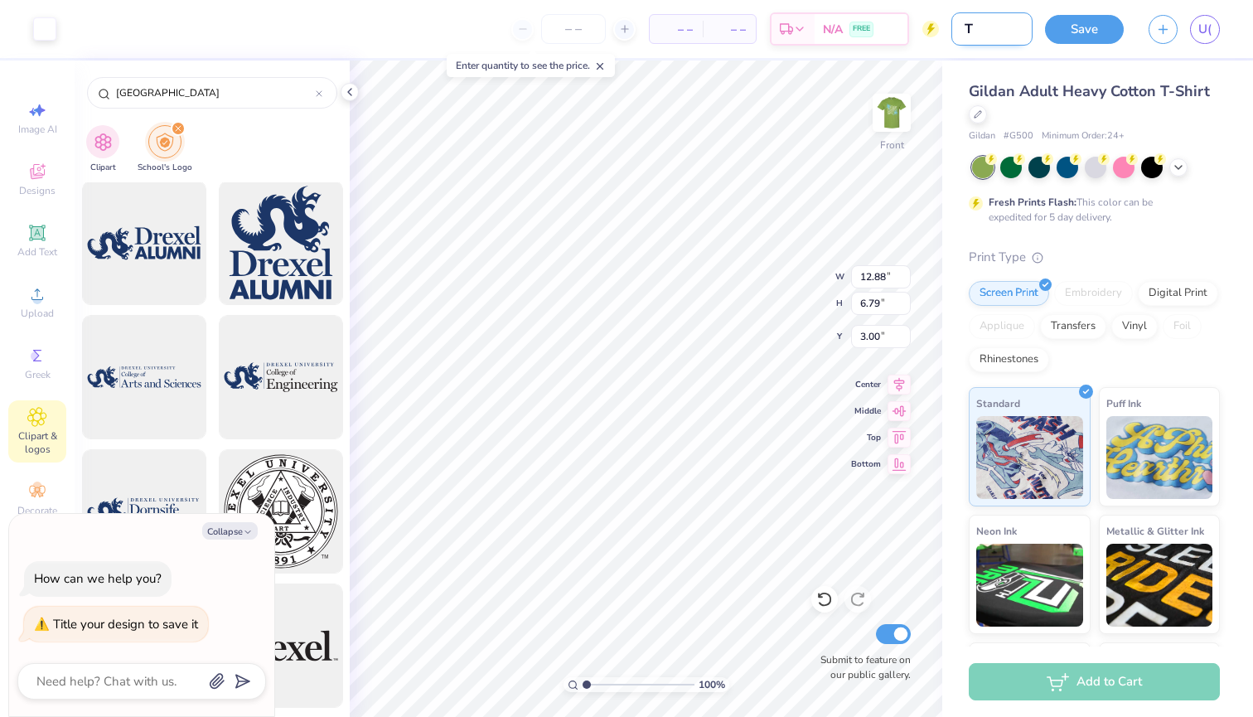
type textarea "x"
type input "T-S"
type textarea "x"
type input "T-Sh"
type textarea "x"
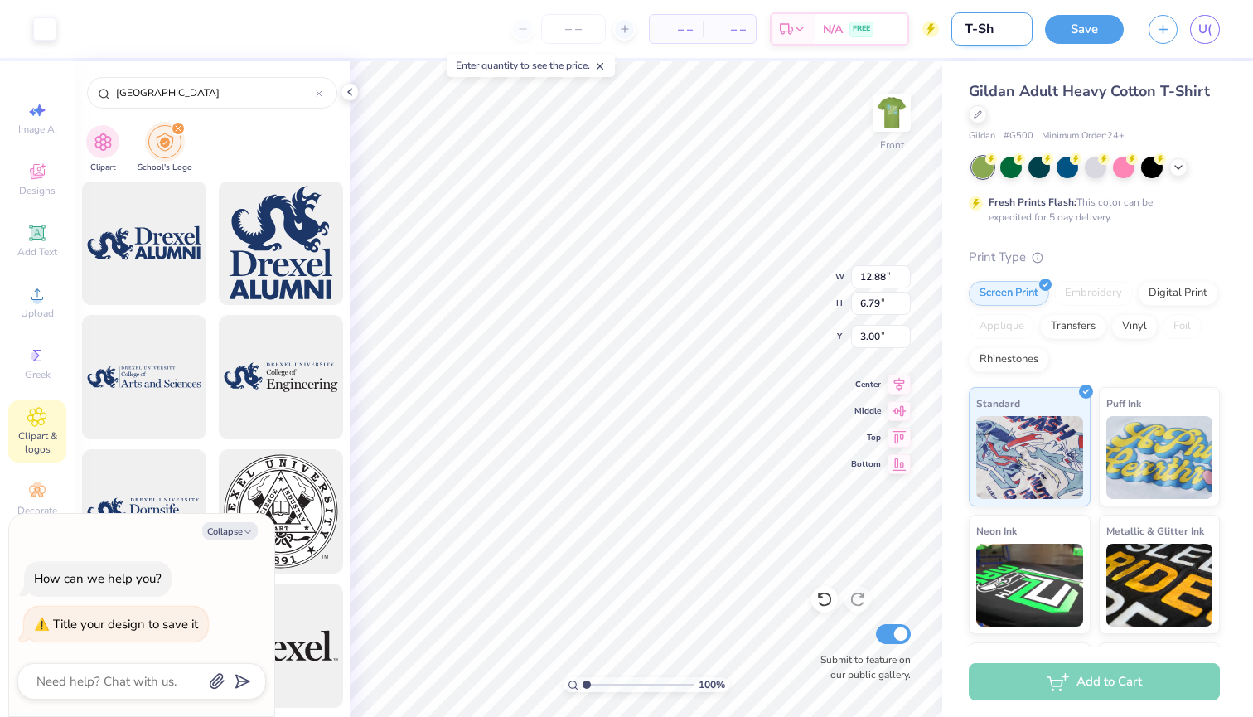
type input "T-Sho"
type textarea "x"
type input "T-Shoi"
type textarea "x"
type input "T-Shoir"
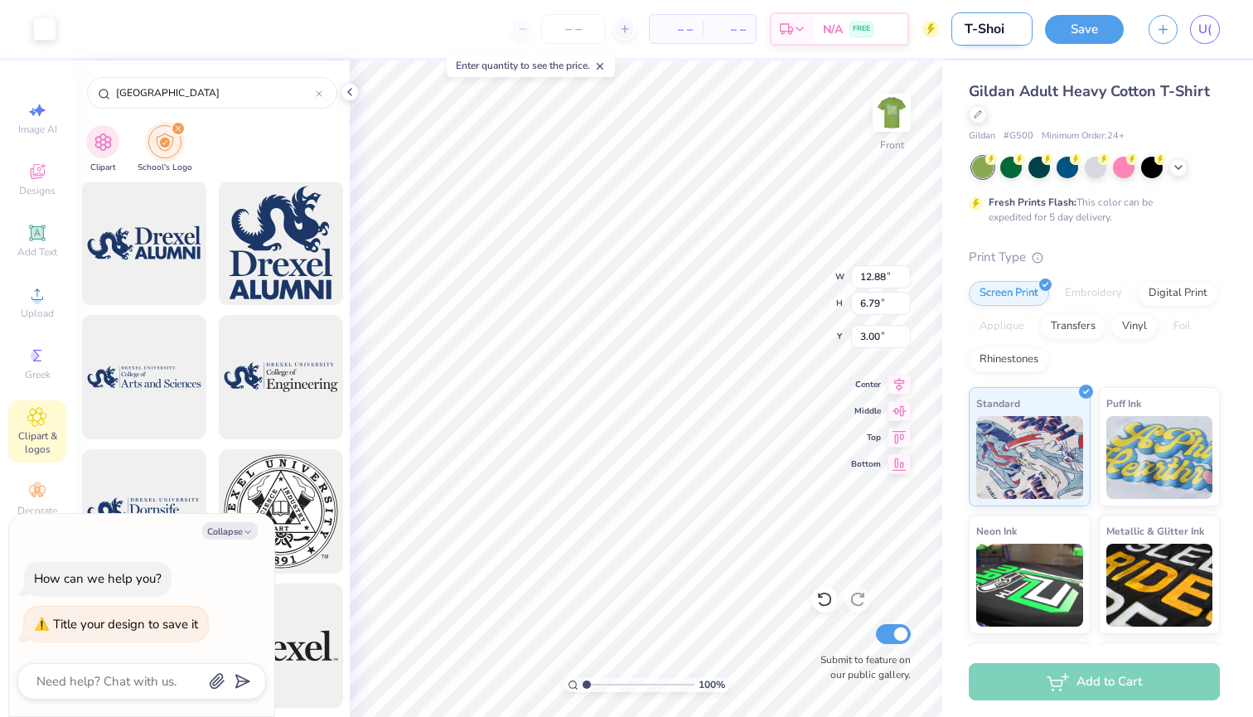
type textarea "x"
type input "T-Shoi"
type textarea "x"
type input "T-Sho"
type textarea "x"
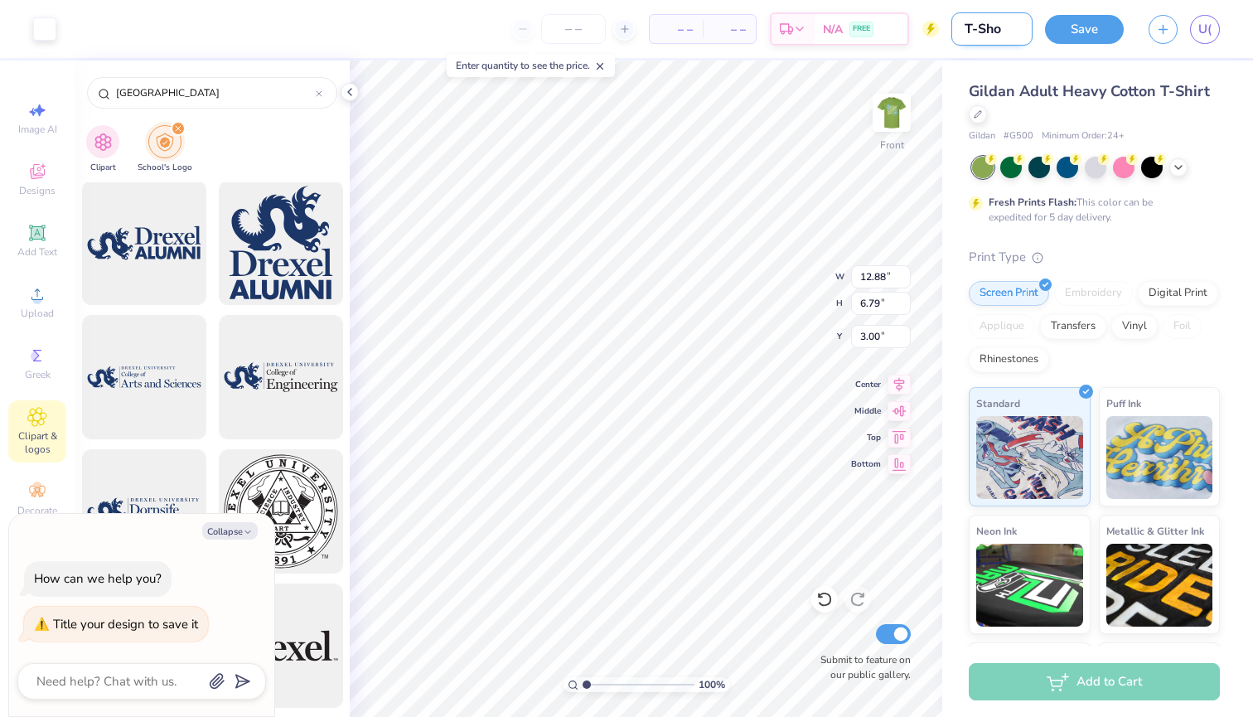
type input "T-Sh"
type textarea "x"
type input "T-Shi"
type textarea "x"
type input "T-Shir"
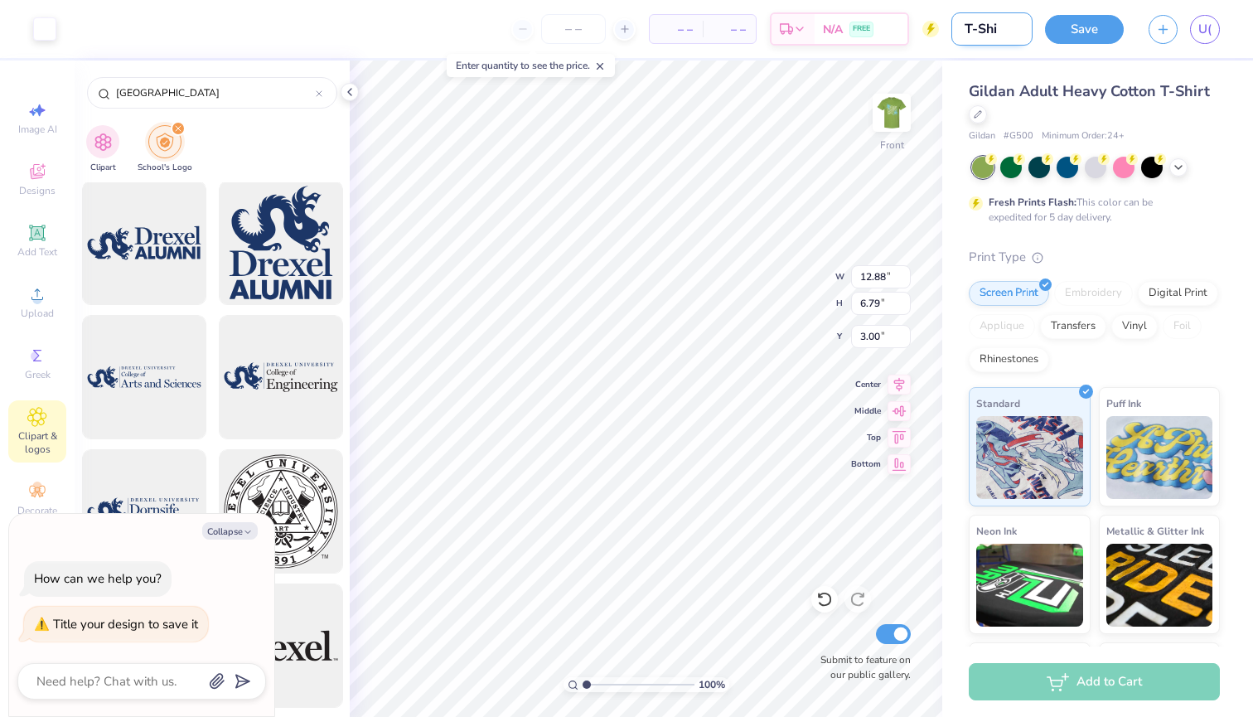
type textarea "x"
type input "T-Shirt"
type textarea "x"
type input "T-Shirt"
type textarea "x"
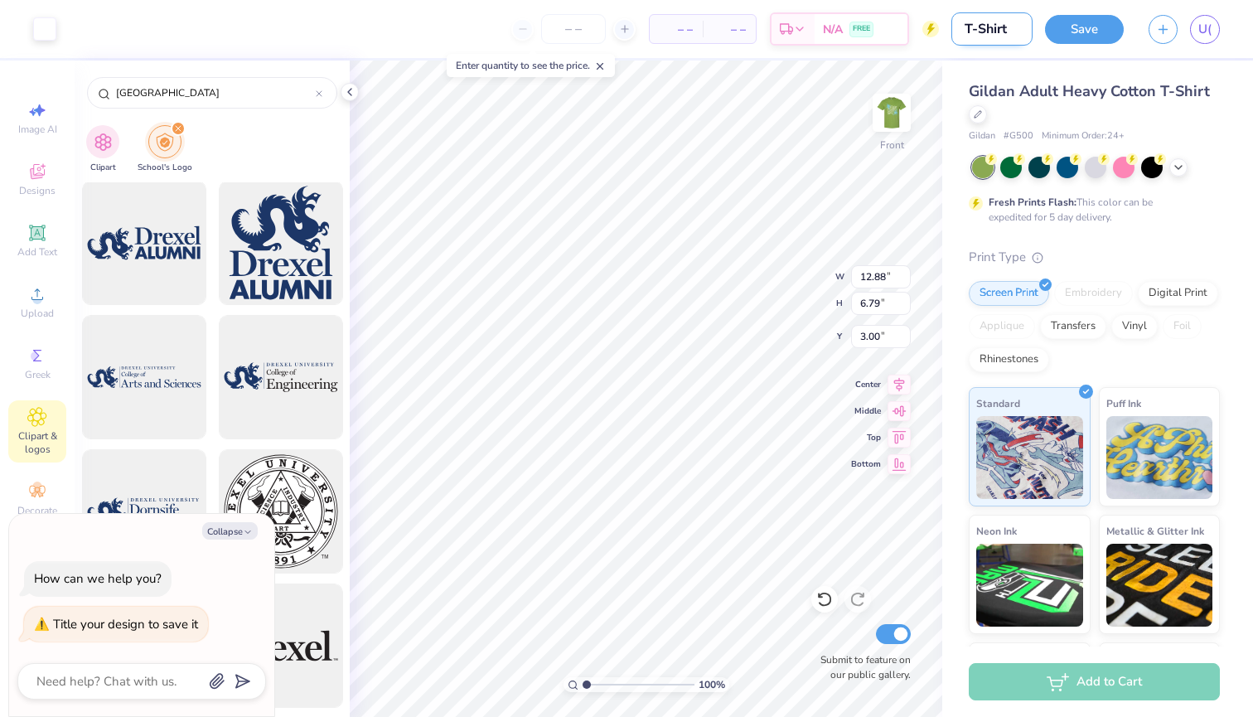
type input "T-Shirt D"
type textarea "x"
type input "T-Shirt De"
type textarea "x"
type input "T-Shirt Des"
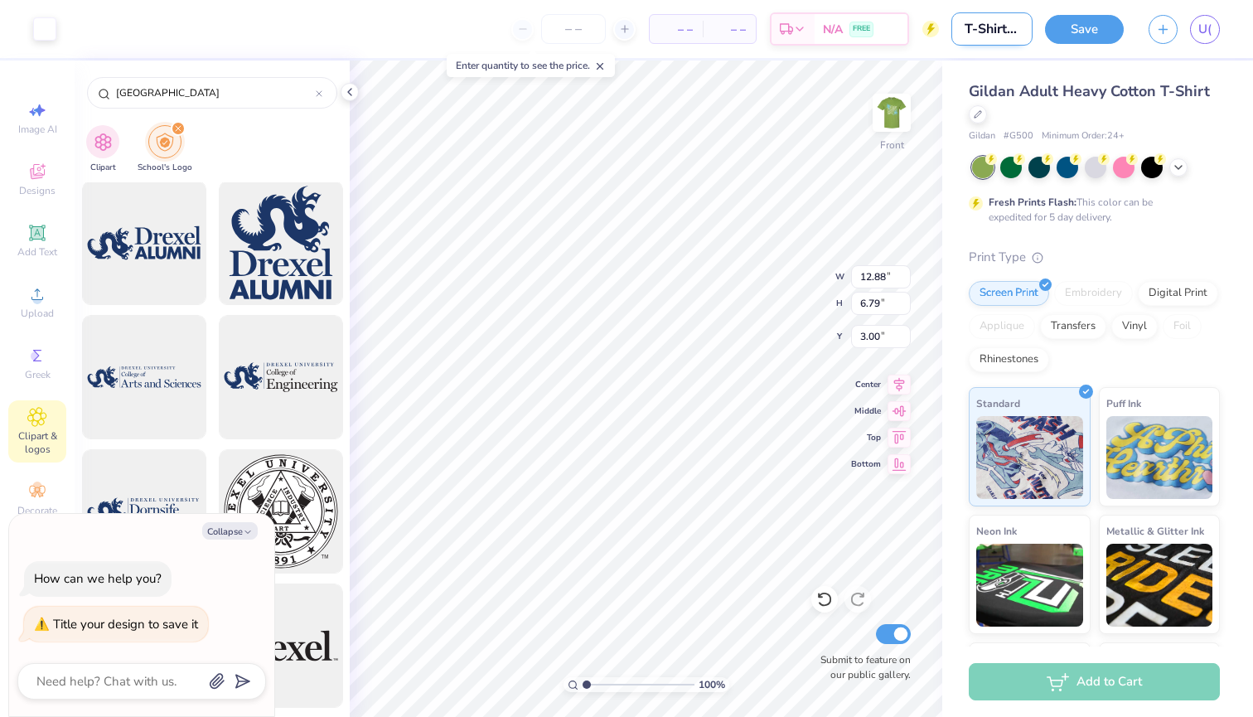
type textarea "x"
type input "T-Shirt Desi"
type textarea "x"
type input "T-Shirt Desig"
type textarea "x"
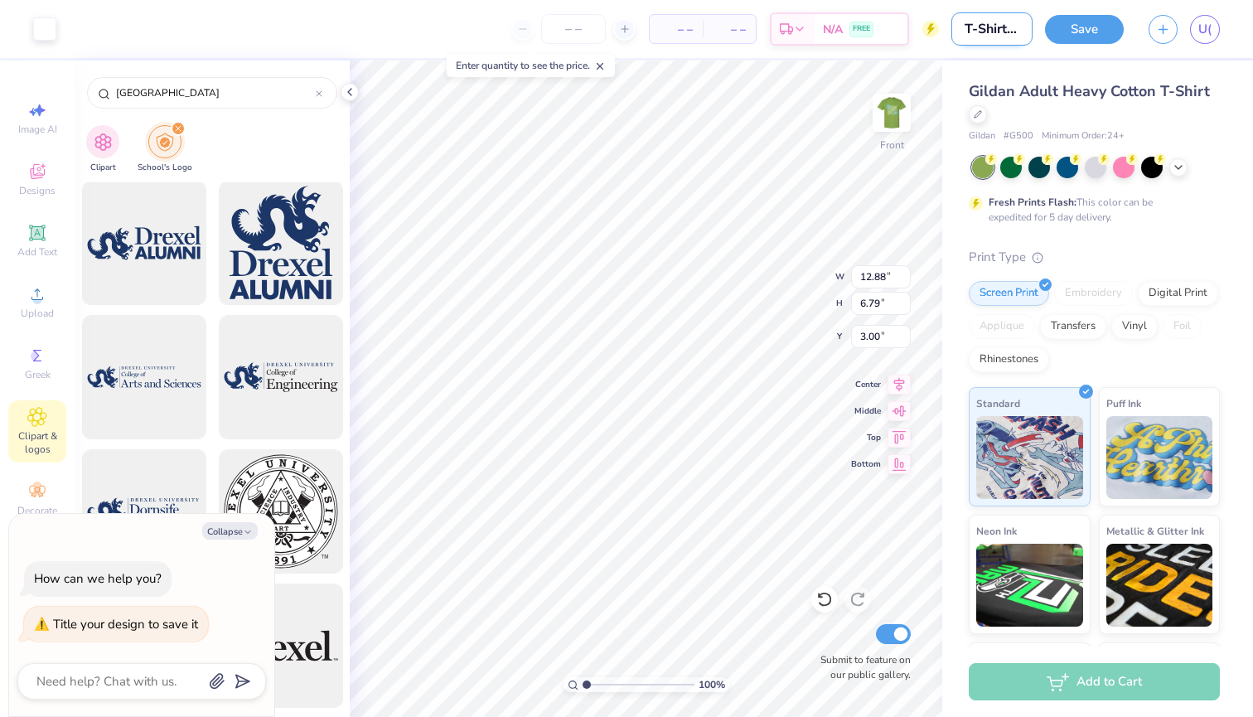
type input "T-Shirt Design"
type textarea "x"
type input "T-Shirt Design"
click at [1093, 36] on button "Save" at bounding box center [1084, 26] width 79 height 29
click at [1081, 28] on div "Save" at bounding box center [1084, 29] width 79 height 29
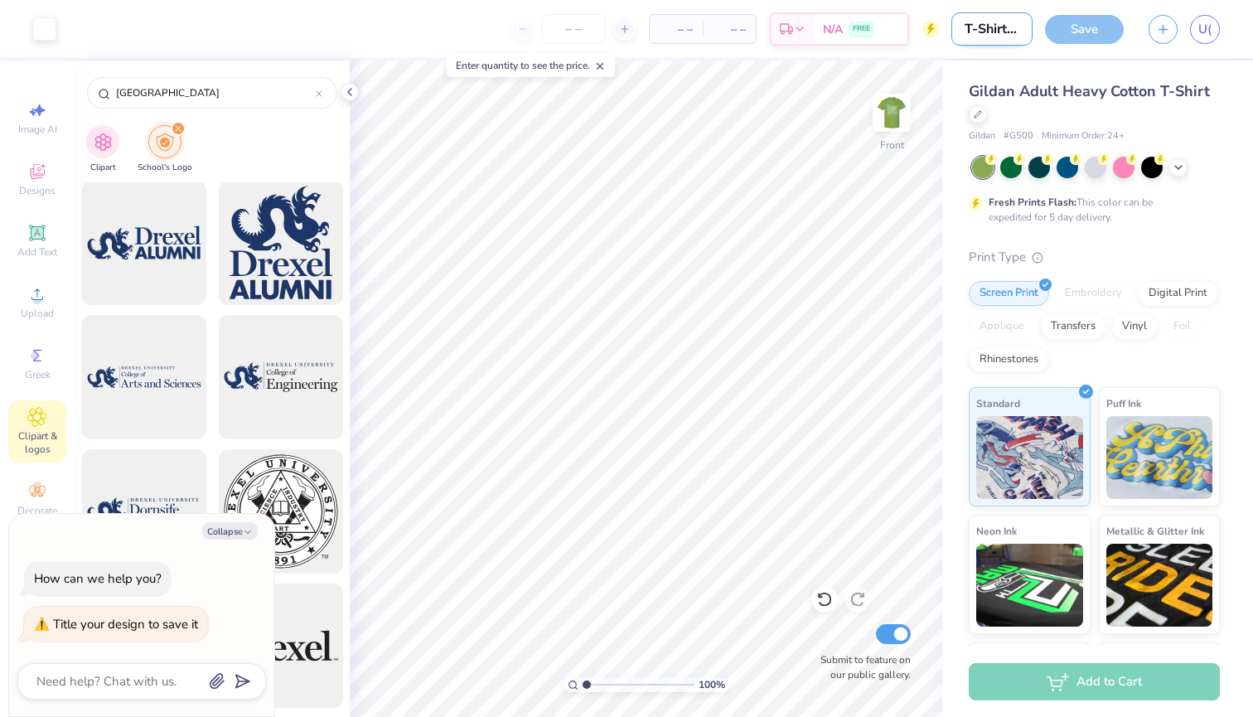
click at [1003, 31] on input "T-Shirt Design" at bounding box center [991, 28] width 81 height 33
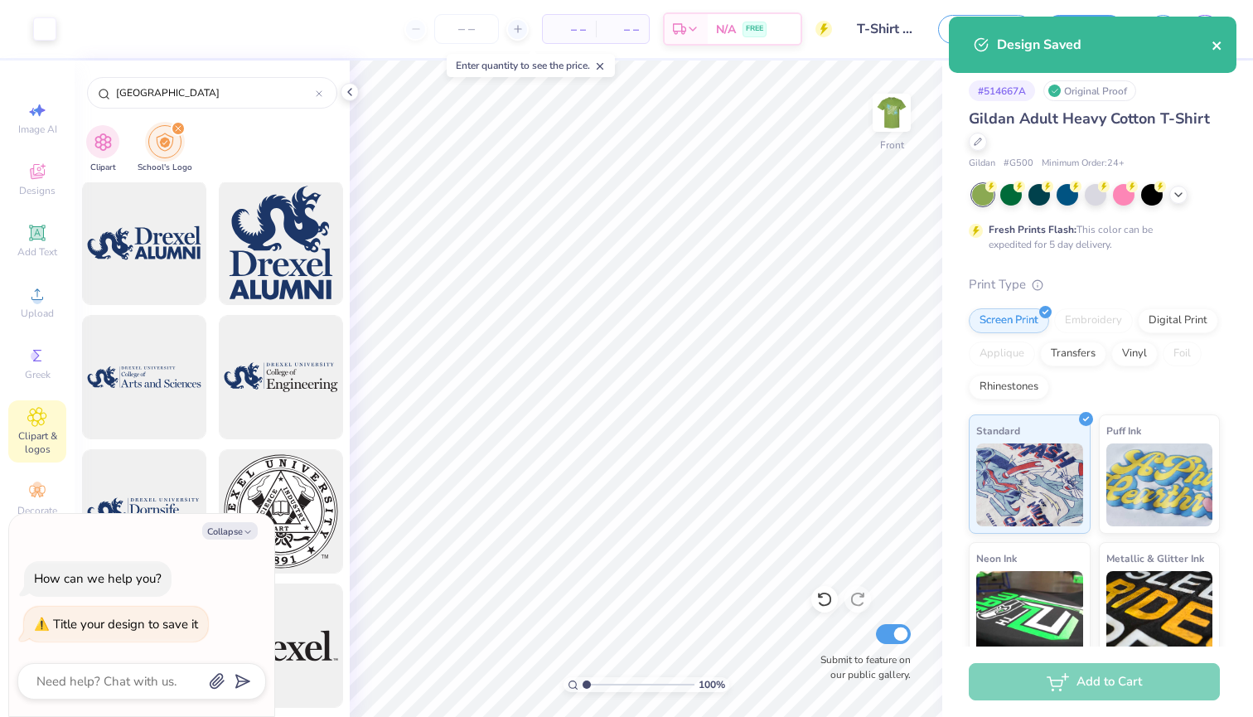
click at [1218, 51] on icon "close" at bounding box center [1217, 45] width 12 height 13
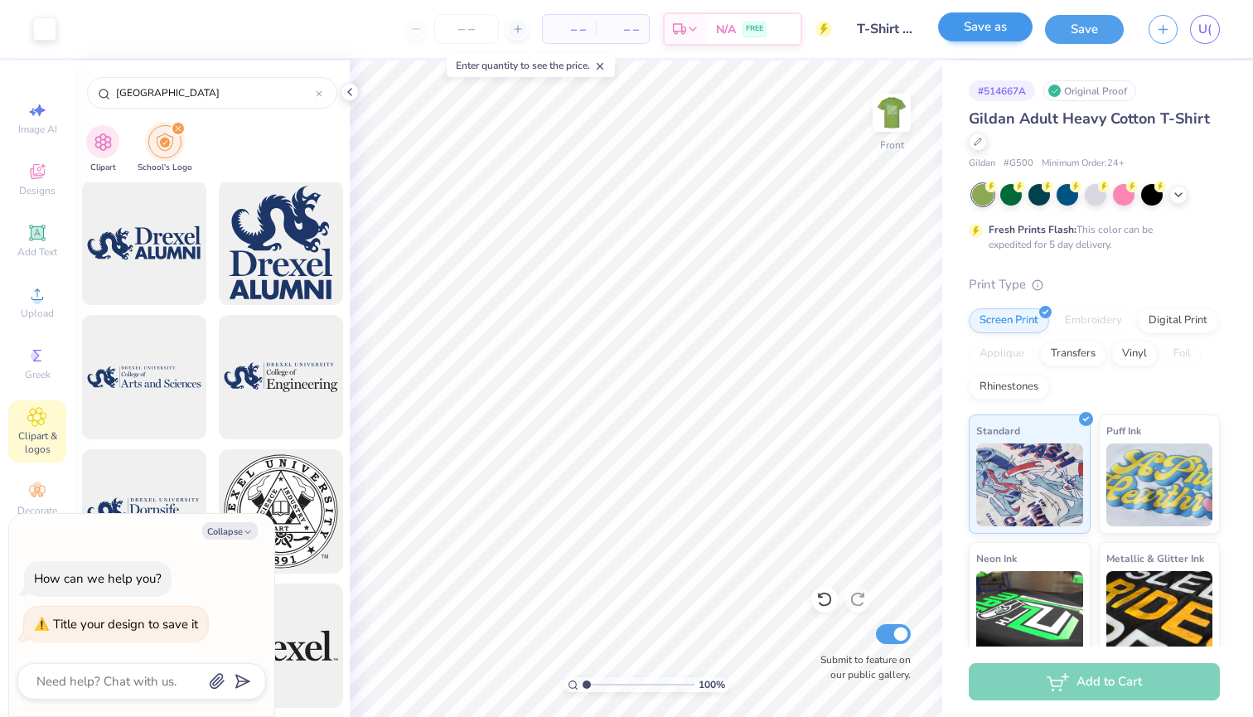
click at [986, 28] on button "Save as" at bounding box center [985, 26] width 94 height 29
type textarea "x"
